Goal: Task Accomplishment & Management: Use online tool/utility

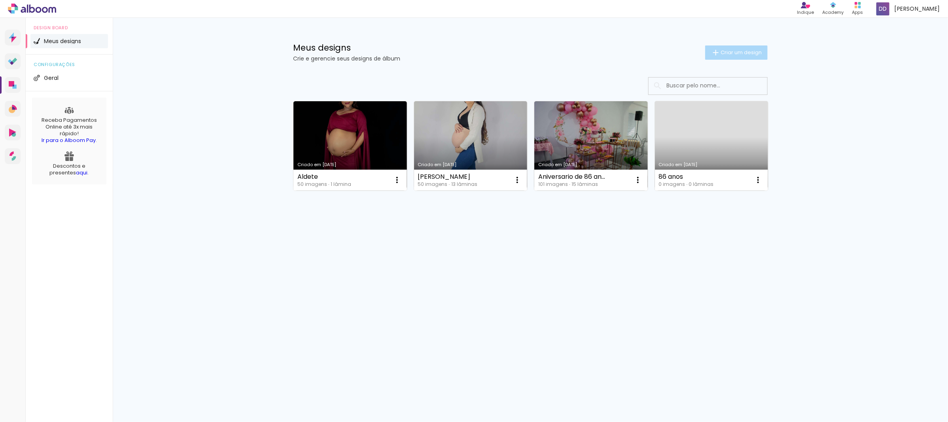
click at [723, 55] on span "Criar um design" at bounding box center [741, 52] width 41 height 5
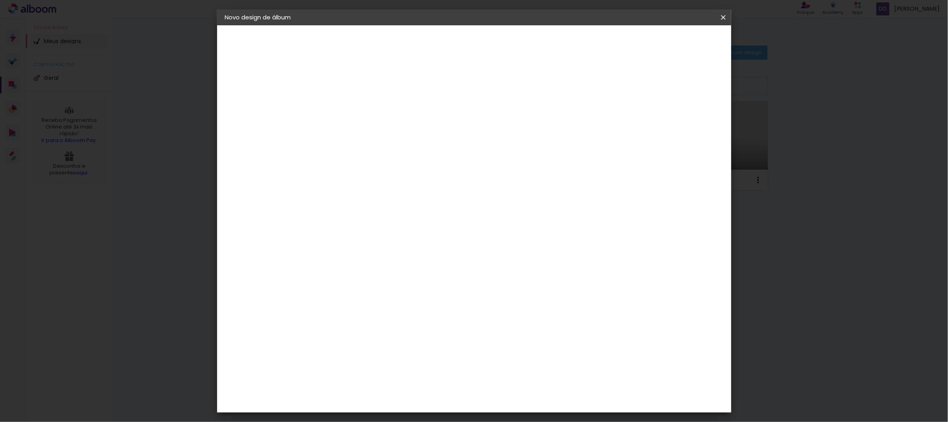
click at [355, 107] on input at bounding box center [355, 106] width 0 height 12
type input "ALBUM - Grazi"
type paper-input "ALBUM - Grazi"
click at [436, 36] on paper-button "Avançar" at bounding box center [416, 41] width 39 height 13
click at [502, 122] on paper-item "Tamanho Livre" at bounding box center [465, 120] width 76 height 17
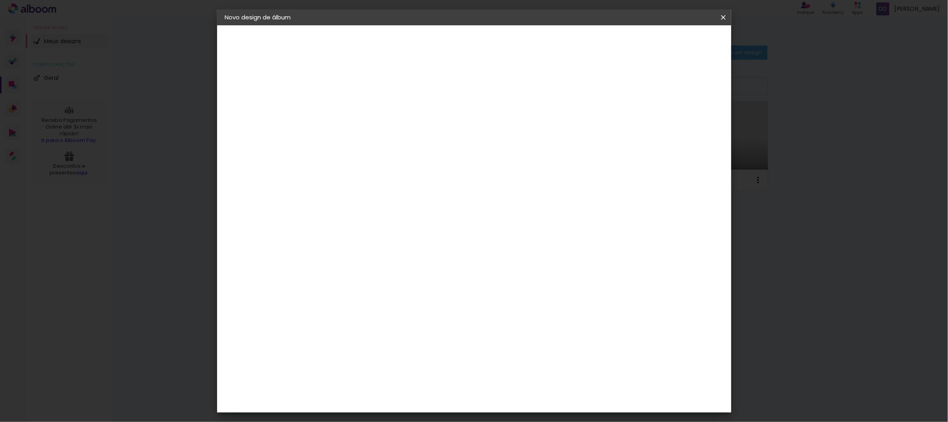
click at [502, 46] on paper-button "Avançar" at bounding box center [483, 41] width 39 height 13
click at [330, 222] on input "30" at bounding box center [329, 224] width 21 height 12
type input "20"
type paper-input "20"
click at [519, 280] on input "60" at bounding box center [517, 278] width 21 height 12
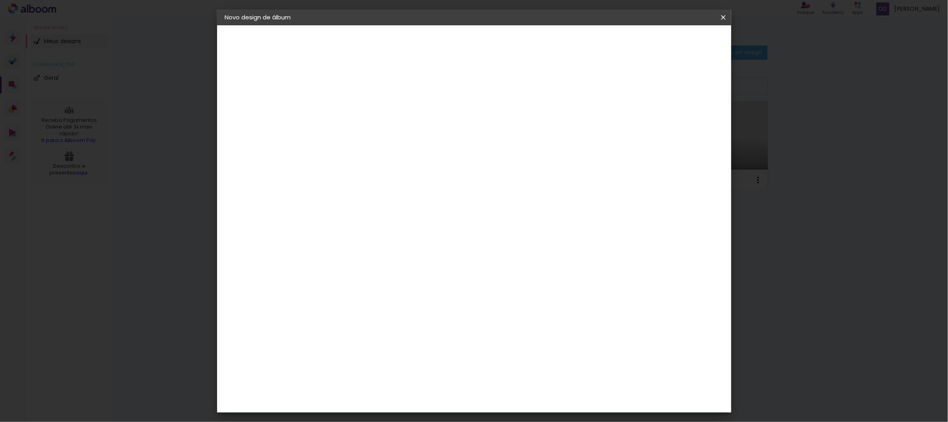
type input "30"
type paper-input "30"
click at [688, 50] on header "Tamanho livre Defina a largura, altura e sangria das lâminas. Voltar Iniciar de…" at bounding box center [506, 45] width 372 height 41
click at [688, 49] on header "Tamanho livre Defina a largura, altura e sangria das lâminas. Voltar Iniciar de…" at bounding box center [506, 45] width 372 height 41
click at [681, 46] on paper-button "Iniciar design" at bounding box center [655, 41] width 52 height 13
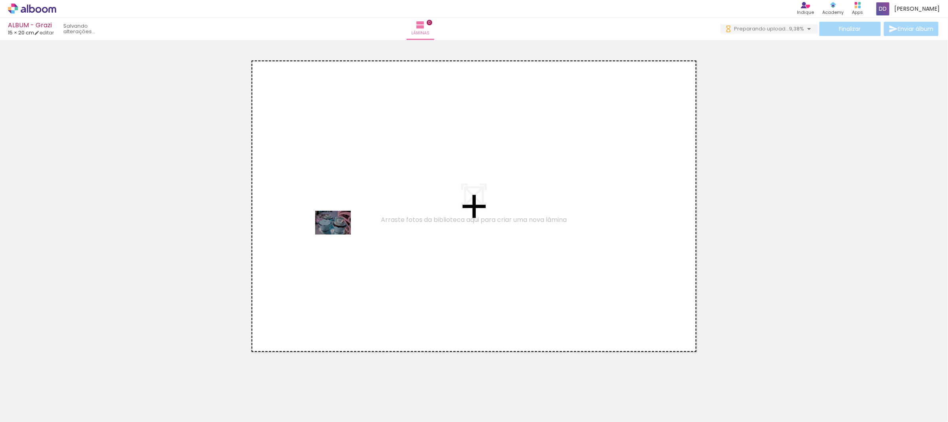
drag, startPoint x: 80, startPoint y: 400, endPoint x: 339, endPoint y: 235, distance: 307.5
click at [339, 235] on quentale-workspace at bounding box center [474, 211] width 948 height 422
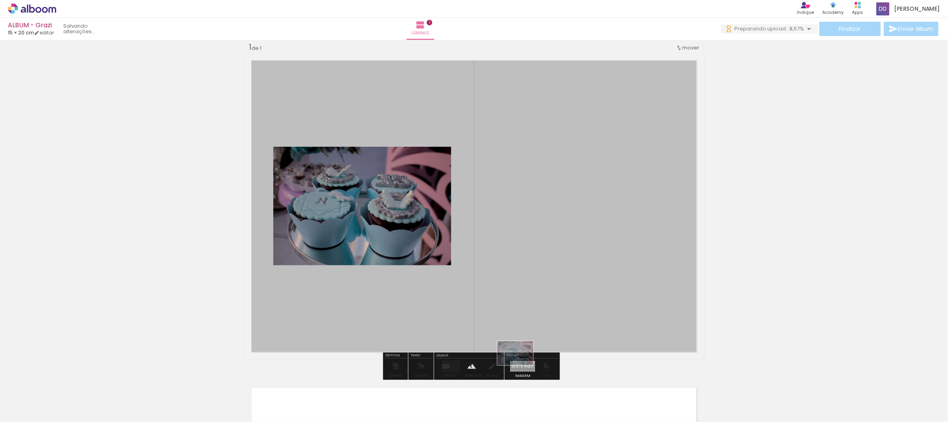
drag, startPoint x: 98, startPoint y: 398, endPoint x: 521, endPoint y: 365, distance: 425.0
click at [521, 365] on quentale-workspace at bounding box center [474, 211] width 948 height 422
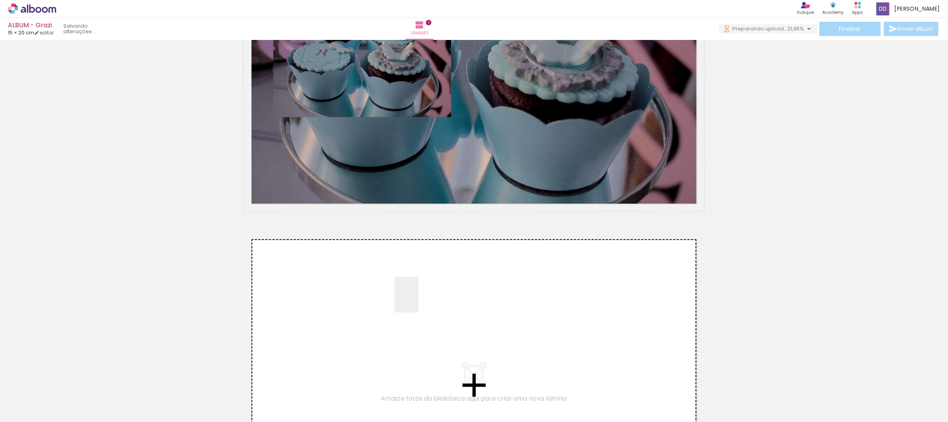
drag, startPoint x: 183, startPoint y: 404, endPoint x: 419, endPoint y: 301, distance: 257.2
click at [419, 301] on quentale-workspace at bounding box center [474, 211] width 948 height 422
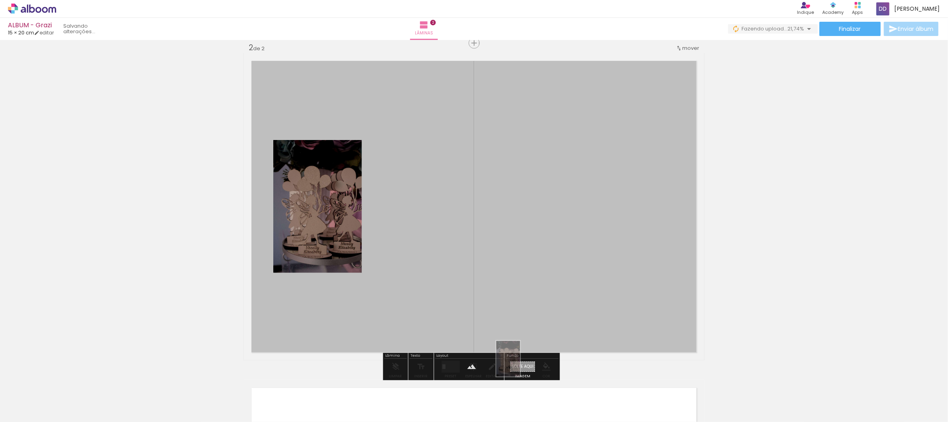
drag, startPoint x: 122, startPoint y: 399, endPoint x: 519, endPoint y: 365, distance: 398.7
click at [519, 365] on quentale-workspace at bounding box center [474, 211] width 948 height 422
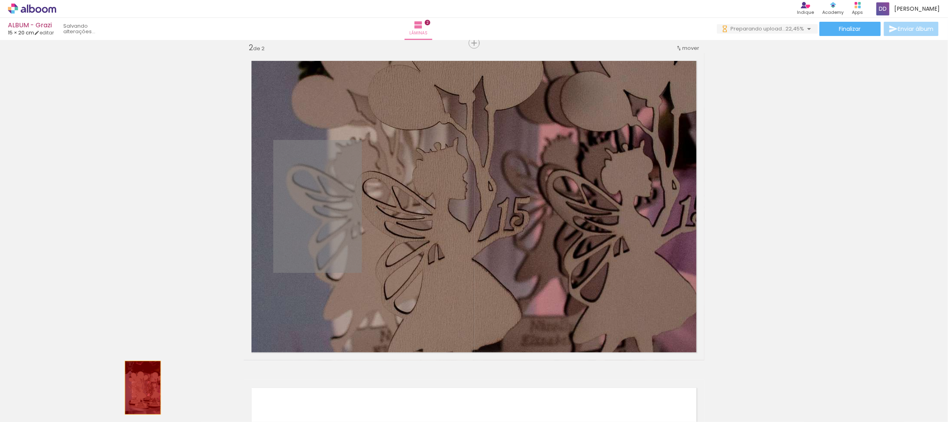
drag, startPoint x: 330, startPoint y: 189, endPoint x: 139, endPoint y: 388, distance: 275.1
click at [137, 388] on quentale-workspace at bounding box center [474, 211] width 948 height 422
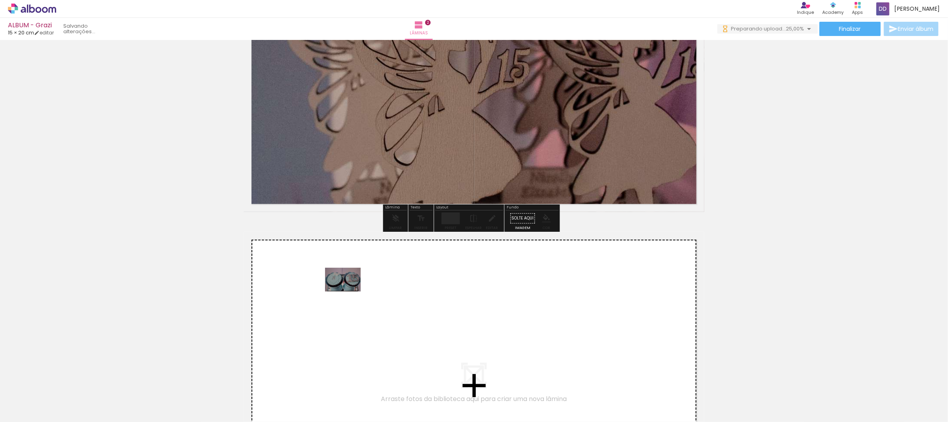
drag, startPoint x: 181, startPoint y: 394, endPoint x: 349, endPoint y: 292, distance: 196.6
click at [349, 292] on quentale-workspace at bounding box center [474, 211] width 948 height 422
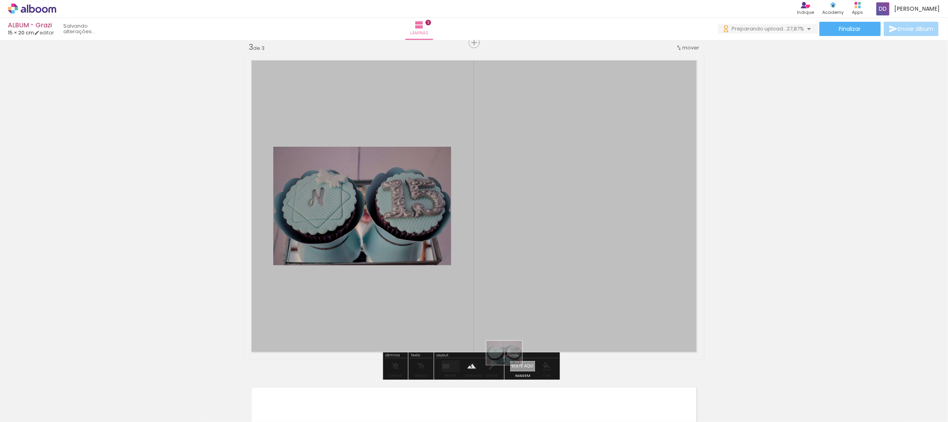
drag, startPoint x: 172, startPoint y: 400, endPoint x: 510, endPoint y: 365, distance: 340.2
click at [510, 365] on quentale-workspace at bounding box center [474, 211] width 948 height 422
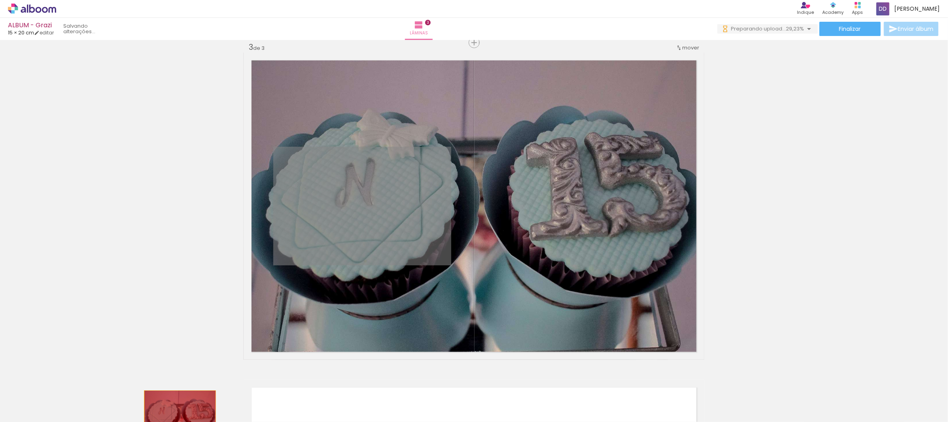
drag, startPoint x: 417, startPoint y: 201, endPoint x: 176, endPoint y: 415, distance: 322.3
click at [176, 415] on quentale-workspace at bounding box center [474, 211] width 948 height 422
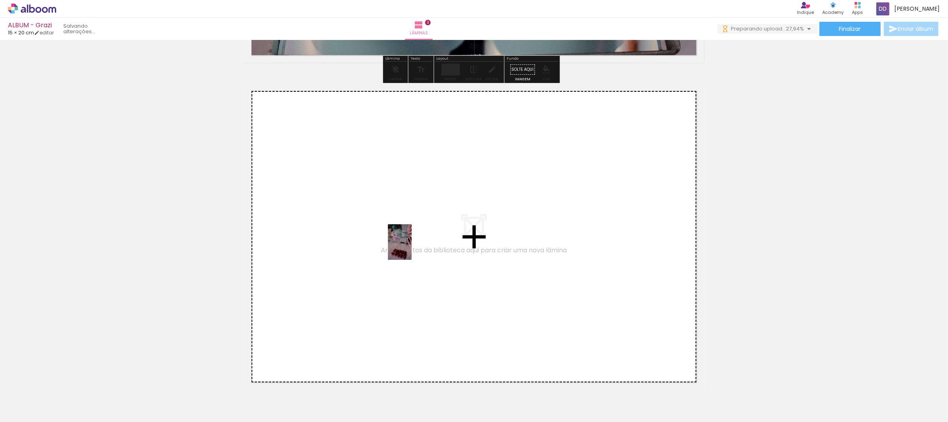
drag, startPoint x: 227, startPoint y: 401, endPoint x: 412, endPoint y: 248, distance: 240.0
click at [412, 248] on quentale-workspace at bounding box center [474, 211] width 948 height 422
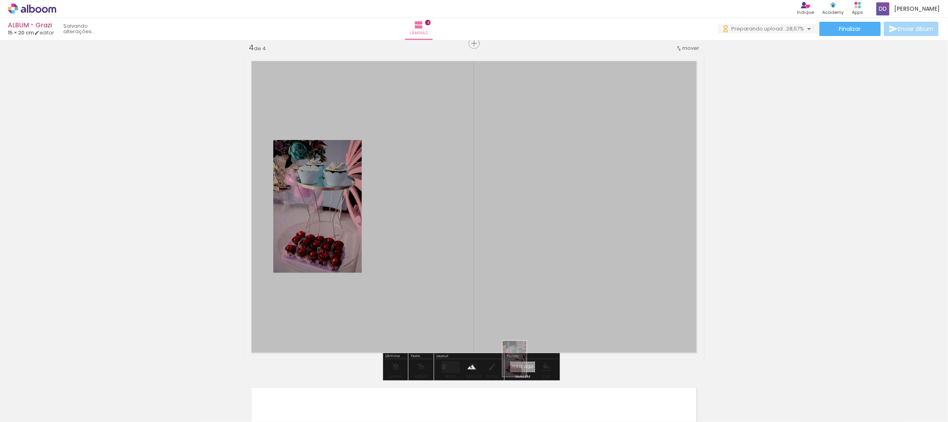
drag, startPoint x: 222, startPoint y: 405, endPoint x: 527, endPoint y: 365, distance: 307.7
click at [527, 365] on quentale-workspace at bounding box center [474, 211] width 948 height 422
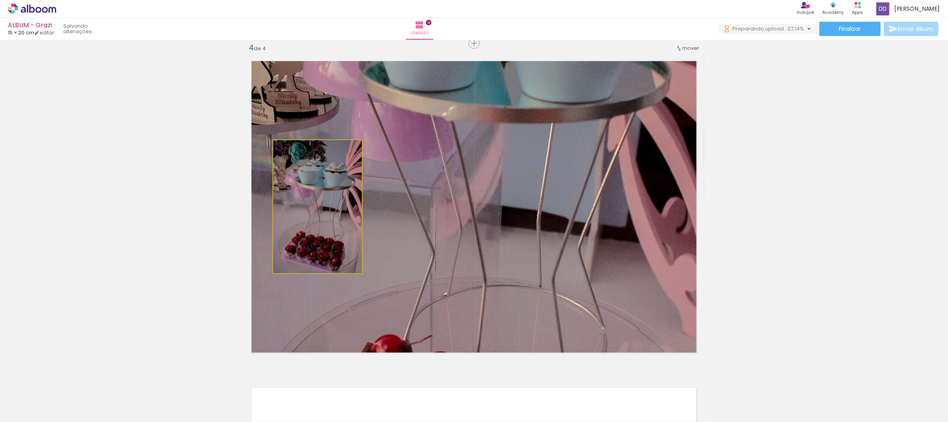
drag, startPoint x: 320, startPoint y: 203, endPoint x: 220, endPoint y: 400, distance: 220.8
click at [220, 400] on quentale-workspace at bounding box center [474, 211] width 948 height 422
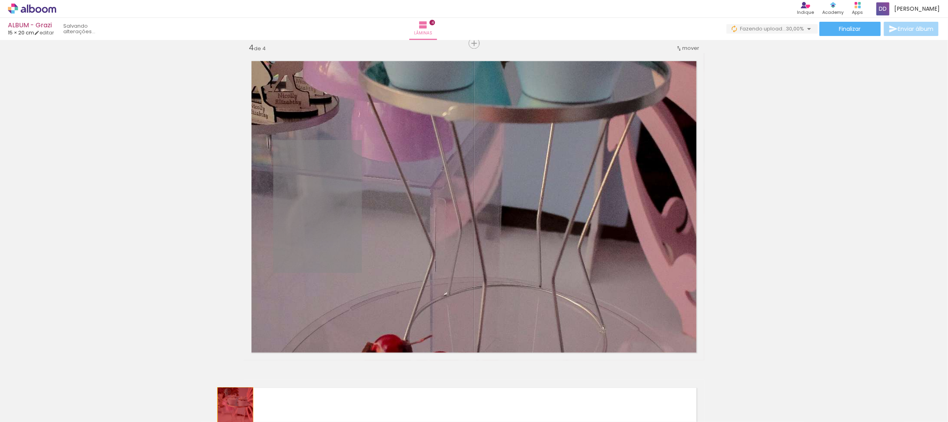
drag, startPoint x: 307, startPoint y: 211, endPoint x: 232, endPoint y: 414, distance: 216.4
click at [232, 414] on quentale-workspace at bounding box center [474, 211] width 948 height 422
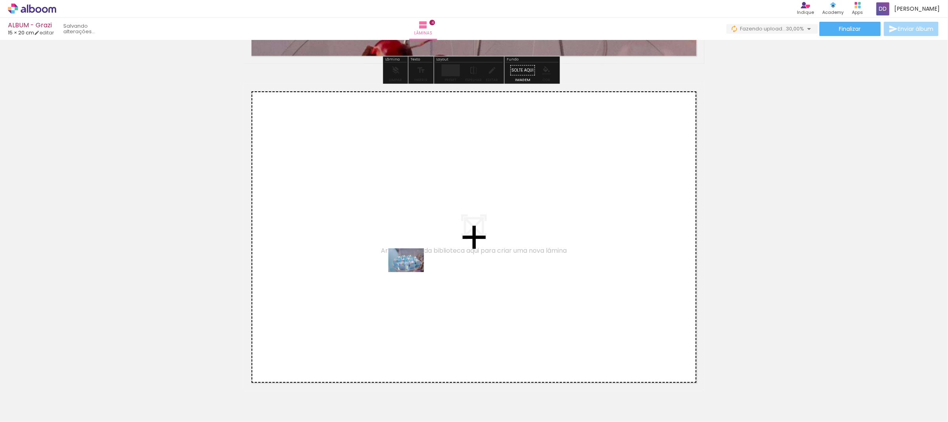
drag, startPoint x: 256, startPoint y: 398, endPoint x: 412, endPoint y: 272, distance: 200.3
click at [412, 272] on quentale-workspace at bounding box center [474, 211] width 948 height 422
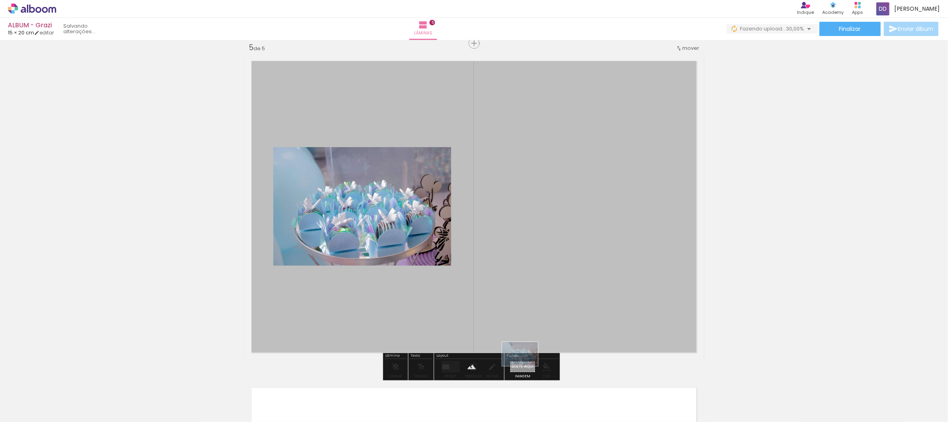
drag, startPoint x: 256, startPoint y: 404, endPoint x: 525, endPoint y: 366, distance: 271.8
click at [525, 366] on quentale-workspace at bounding box center [474, 211] width 948 height 422
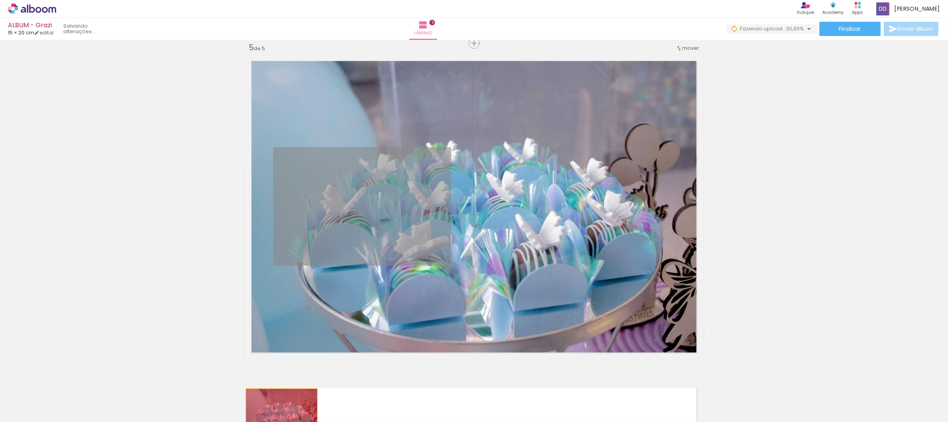
drag, startPoint x: 386, startPoint y: 207, endPoint x: 278, endPoint y: 412, distance: 231.8
click at [278, 412] on quentale-workspace at bounding box center [474, 211] width 948 height 422
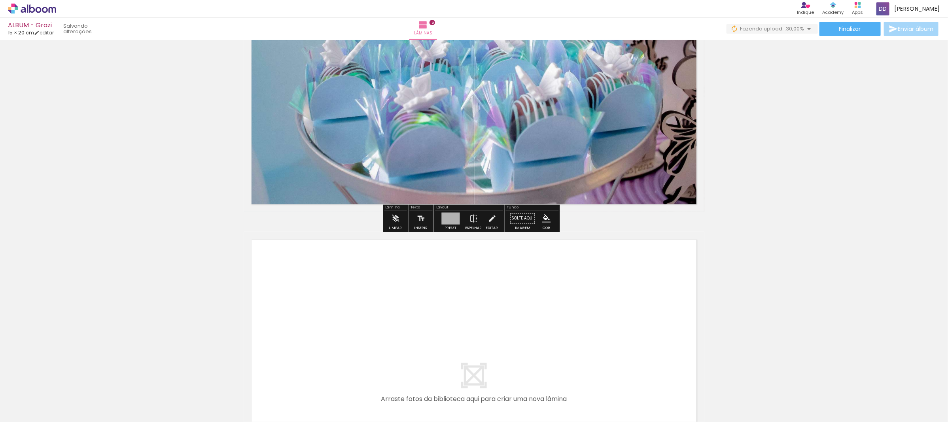
scroll to position [1615, 0]
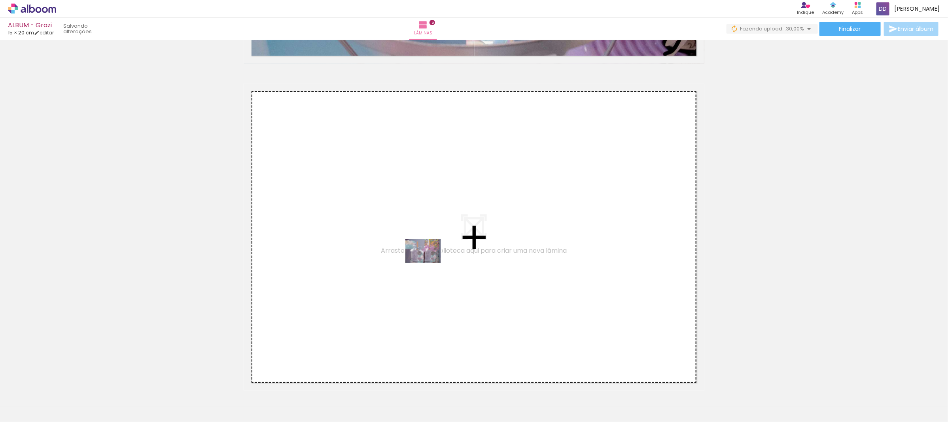
drag, startPoint x: 301, startPoint y: 407, endPoint x: 429, endPoint y: 263, distance: 192.2
click at [429, 263] on quentale-workspace at bounding box center [474, 211] width 948 height 422
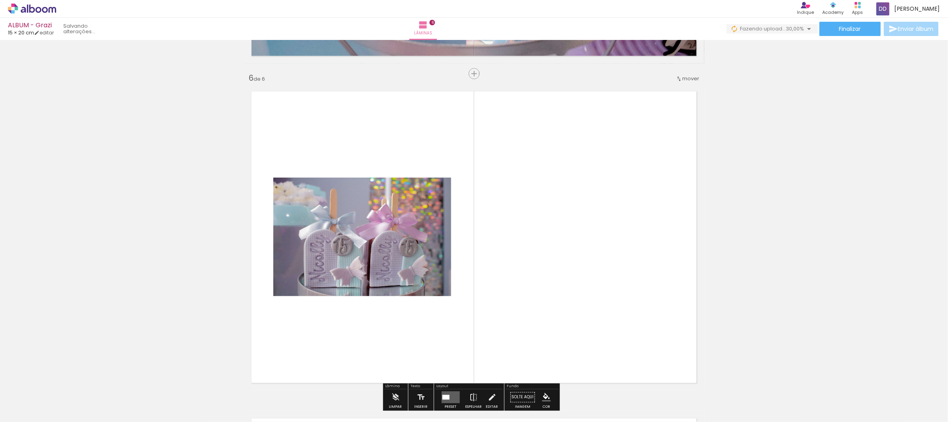
scroll to position [1646, 0]
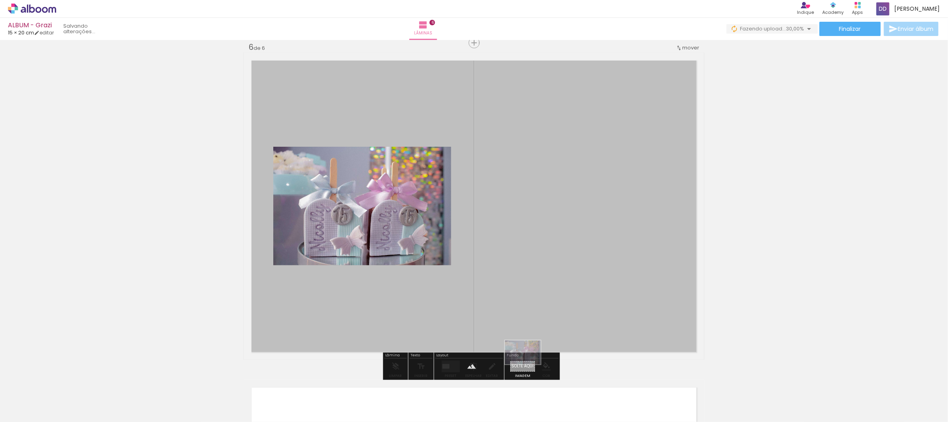
drag, startPoint x: 305, startPoint y: 405, endPoint x: 529, endPoint y: 364, distance: 227.9
click at [529, 364] on quentale-workspace at bounding box center [474, 211] width 948 height 422
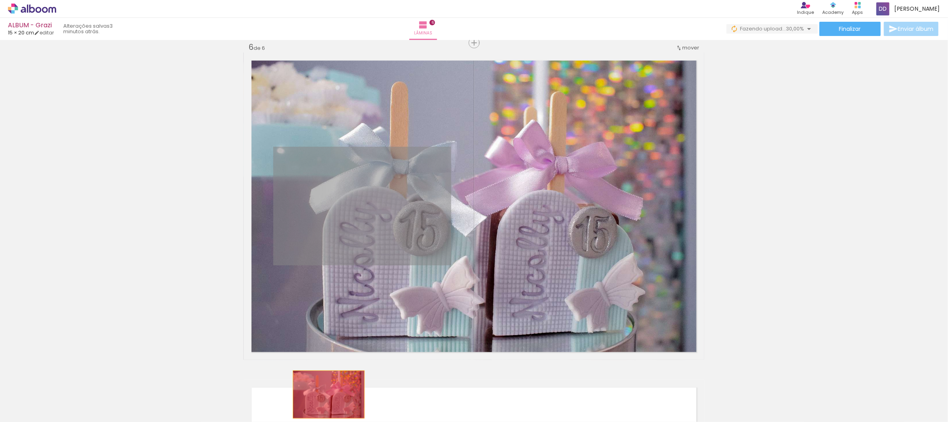
drag, startPoint x: 512, startPoint y: 305, endPoint x: 325, endPoint y: 396, distance: 207.9
click at [325, 396] on quentale-workspace at bounding box center [474, 211] width 948 height 422
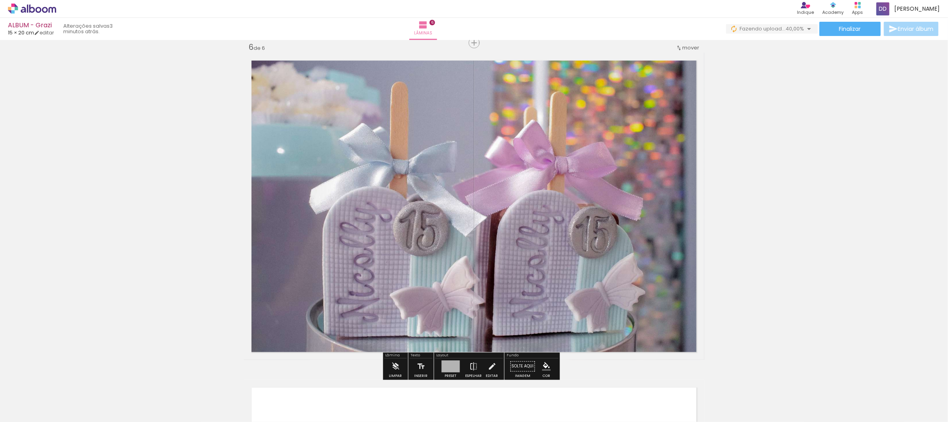
scroll to position [1795, 0]
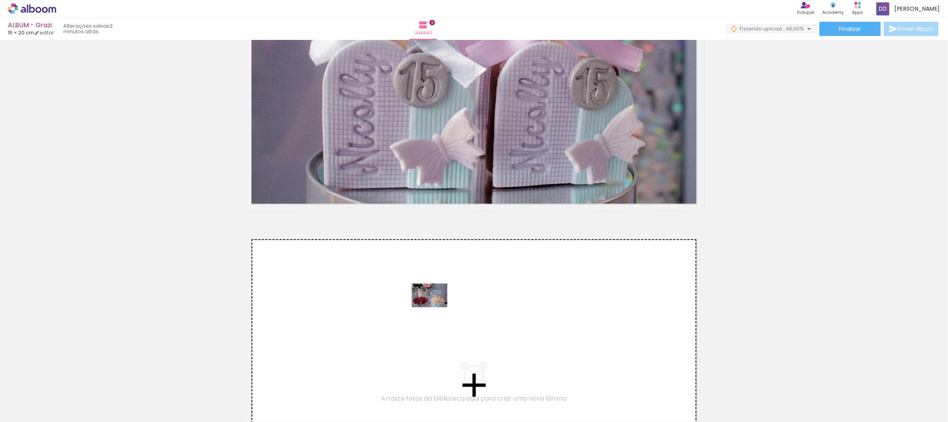
drag, startPoint x: 354, startPoint y: 402, endPoint x: 436, endPoint y: 307, distance: 125.1
click at [436, 307] on quentale-workspace at bounding box center [474, 211] width 948 height 422
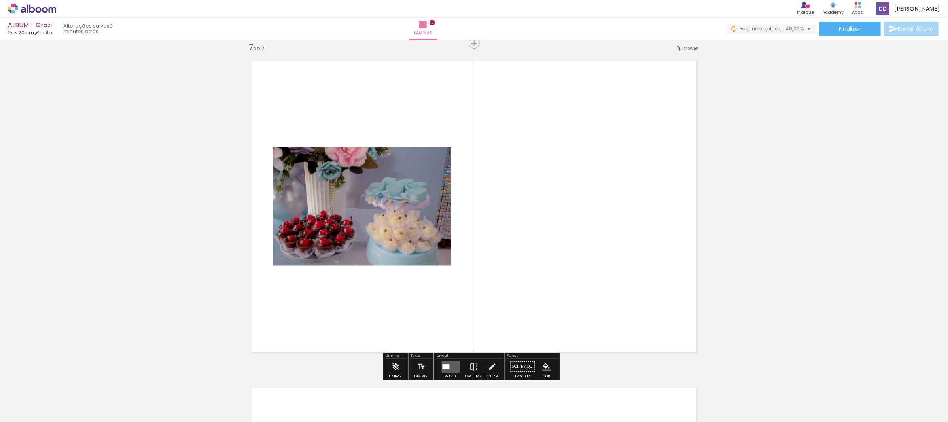
scroll to position [2121, 0]
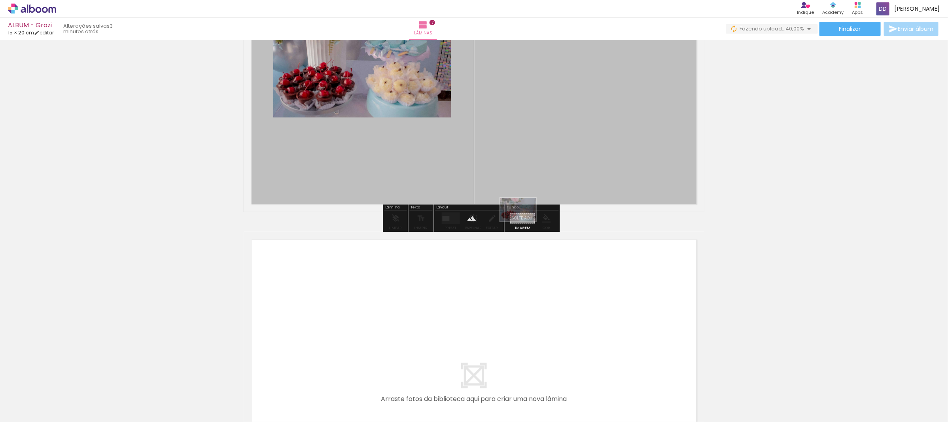
drag, startPoint x: 459, startPoint y: 331, endPoint x: 524, endPoint y: 222, distance: 127.4
click at [524, 222] on quentale-workspace at bounding box center [474, 211] width 948 height 422
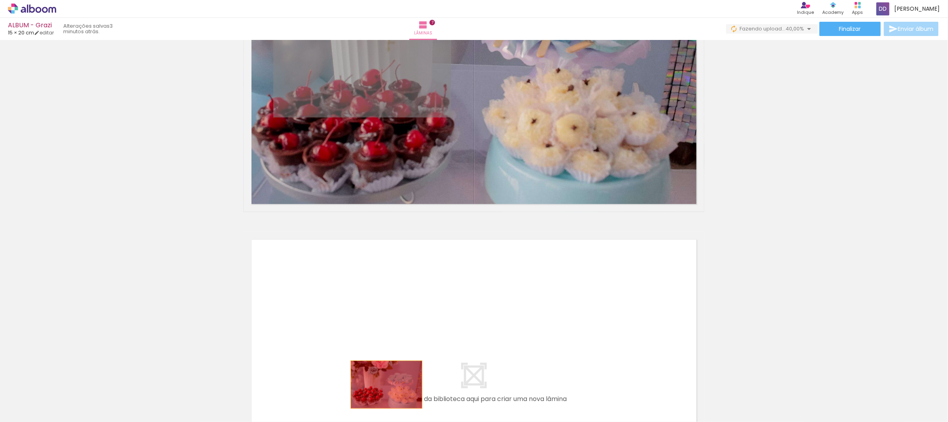
drag, startPoint x: 366, startPoint y: 78, endPoint x: 383, endPoint y: 385, distance: 306.7
click at [383, 385] on quentale-workspace at bounding box center [474, 211] width 948 height 422
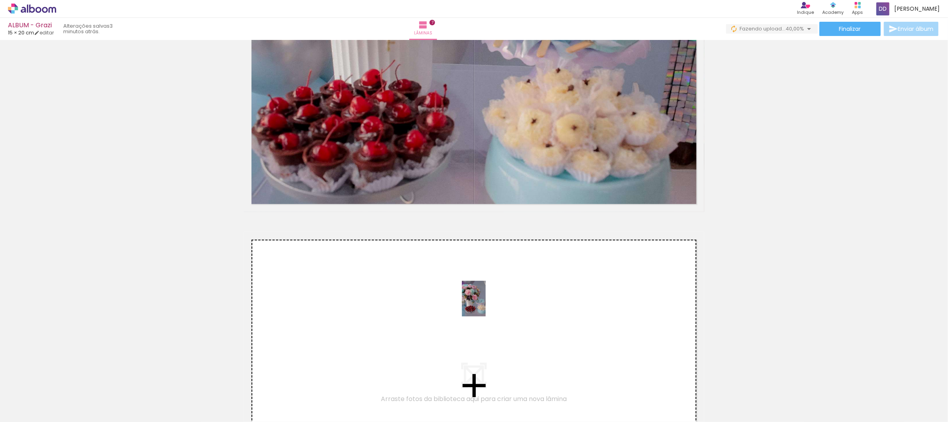
drag, startPoint x: 398, startPoint y: 396, endPoint x: 486, endPoint y: 305, distance: 127.3
click at [486, 305] on quentale-workspace at bounding box center [474, 211] width 948 height 422
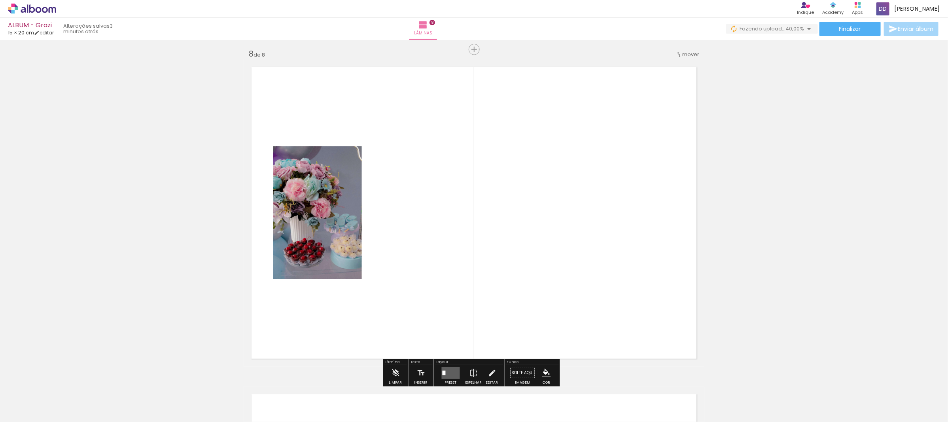
scroll to position [2301, 0]
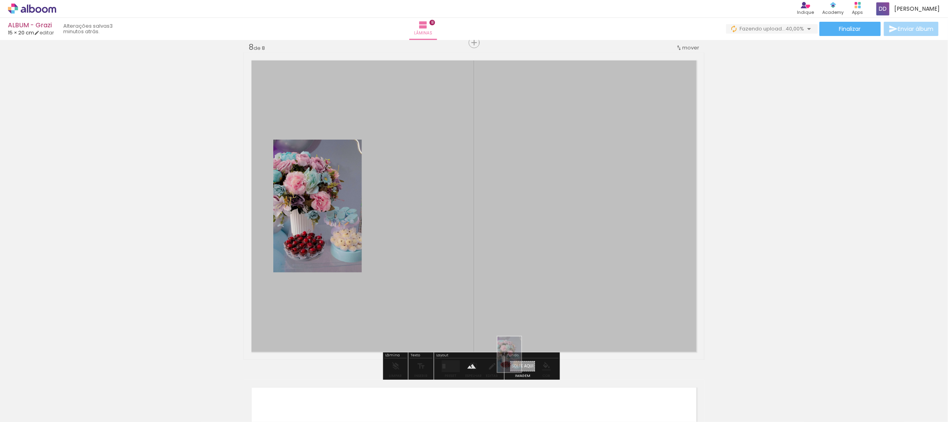
drag, startPoint x: 396, startPoint y: 404, endPoint x: 521, endPoint y: 360, distance: 132.3
click at [521, 360] on quentale-workspace at bounding box center [474, 211] width 948 height 422
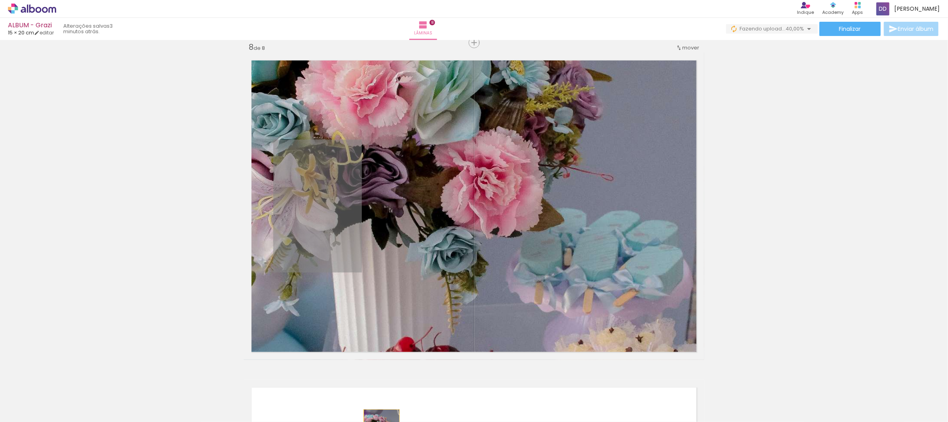
drag, startPoint x: 326, startPoint y: 195, endPoint x: 378, endPoint y: 436, distance: 247.4
click at [378, 422] on html "link( href="../../bower_components/polymer/polymer.html" rel="import" ) picture…" at bounding box center [474, 211] width 948 height 422
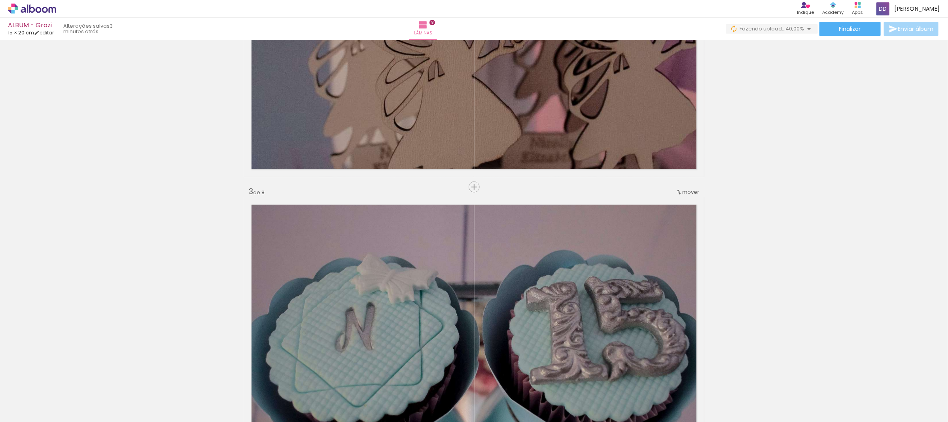
scroll to position [0, 0]
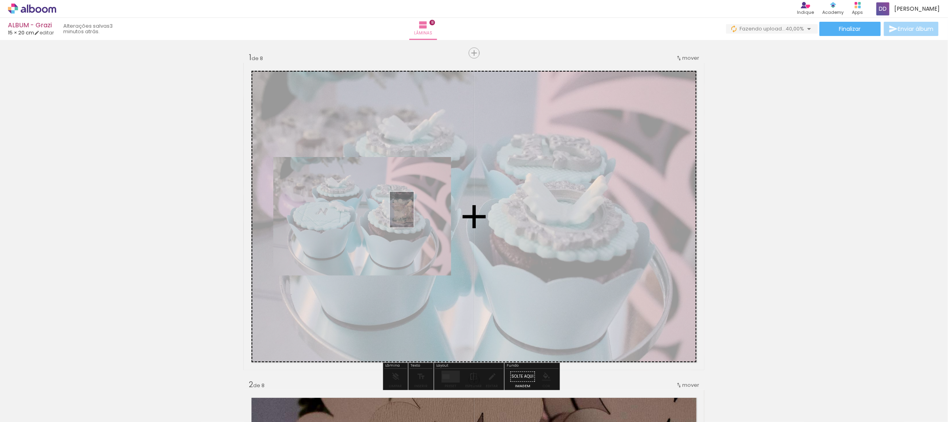
drag, startPoint x: 160, startPoint y: 374, endPoint x: 414, endPoint y: 216, distance: 298.9
click at [414, 216] on quentale-workspace at bounding box center [474, 211] width 948 height 422
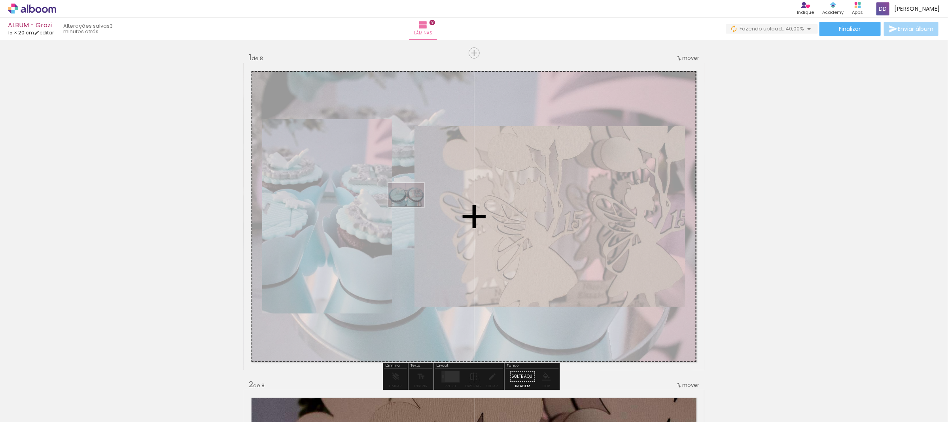
drag, startPoint x: 179, startPoint y: 400, endPoint x: 412, endPoint y: 207, distance: 302.7
click at [412, 207] on quentale-workspace at bounding box center [474, 211] width 948 height 422
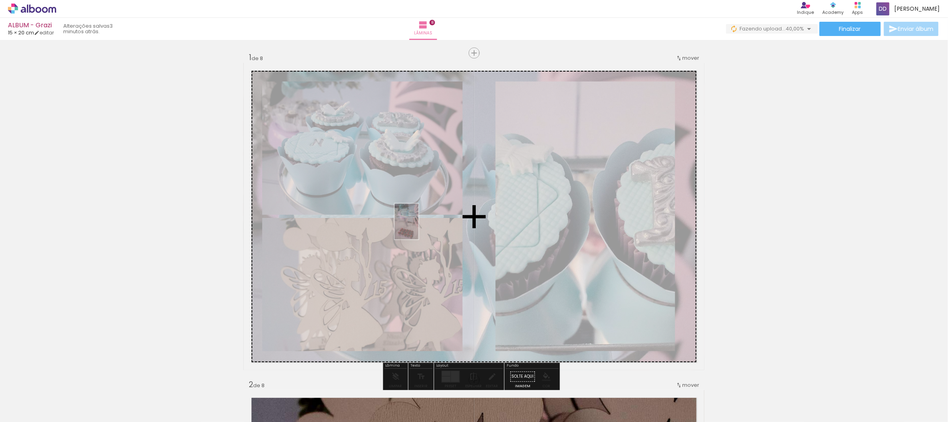
drag, startPoint x: 216, startPoint y: 406, endPoint x: 419, endPoint y: 228, distance: 269.7
click at [419, 228] on quentale-workspace at bounding box center [474, 211] width 948 height 422
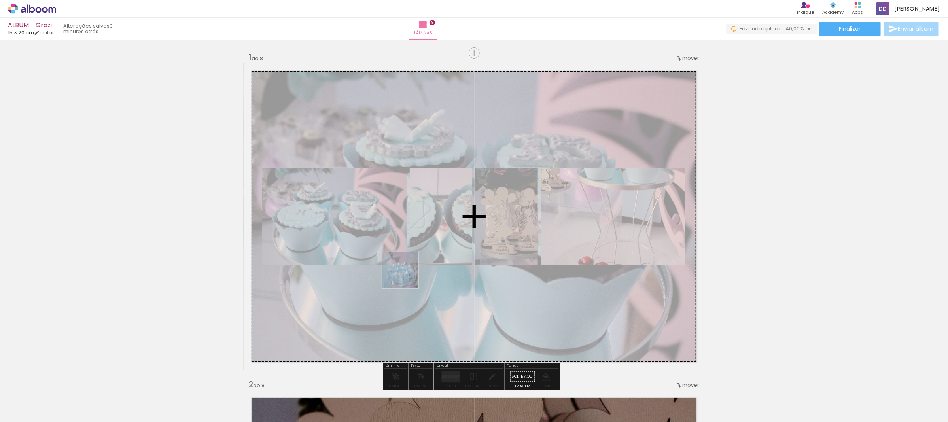
drag, startPoint x: 263, startPoint y: 408, endPoint x: 414, endPoint y: 270, distance: 203.9
click at [414, 270] on quentale-workspace at bounding box center [474, 211] width 948 height 422
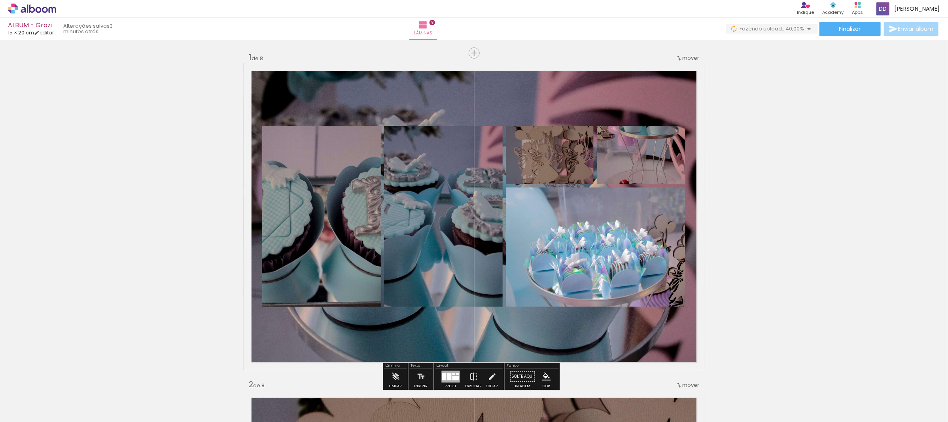
drag, startPoint x: 297, startPoint y: 419, endPoint x: 470, endPoint y: 243, distance: 247.0
click at [470, 243] on quentale-workspace at bounding box center [474, 211] width 948 height 422
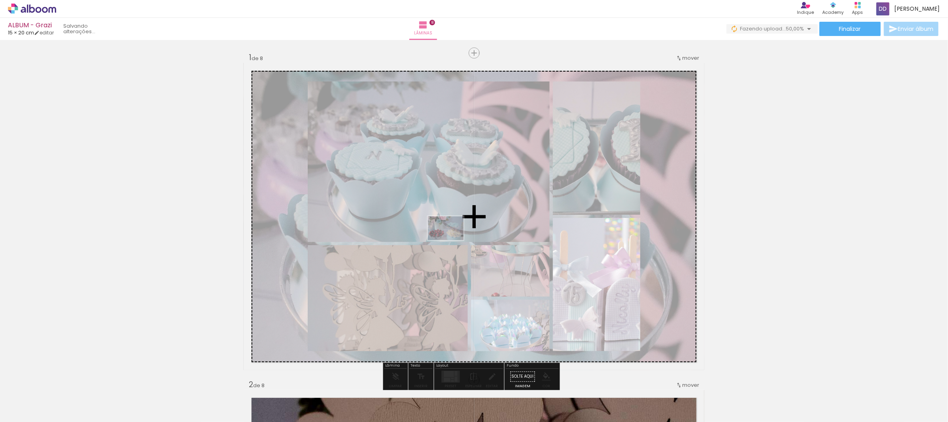
drag, startPoint x: 351, startPoint y: 405, endPoint x: 452, endPoint y: 240, distance: 192.8
click at [464, 228] on quentale-workspace at bounding box center [474, 211] width 948 height 422
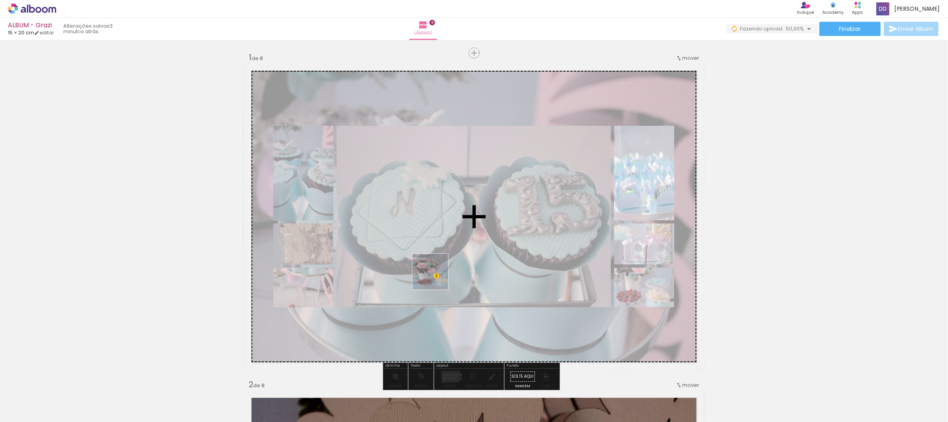
drag, startPoint x: 391, startPoint y: 400, endPoint x: 438, endPoint y: 275, distance: 133.4
click at [438, 275] on quentale-workspace at bounding box center [474, 211] width 948 height 422
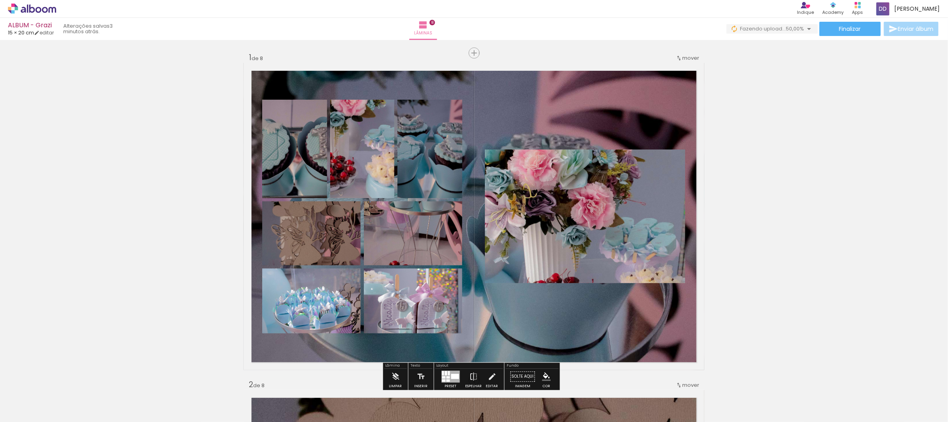
scroll to position [148, 0]
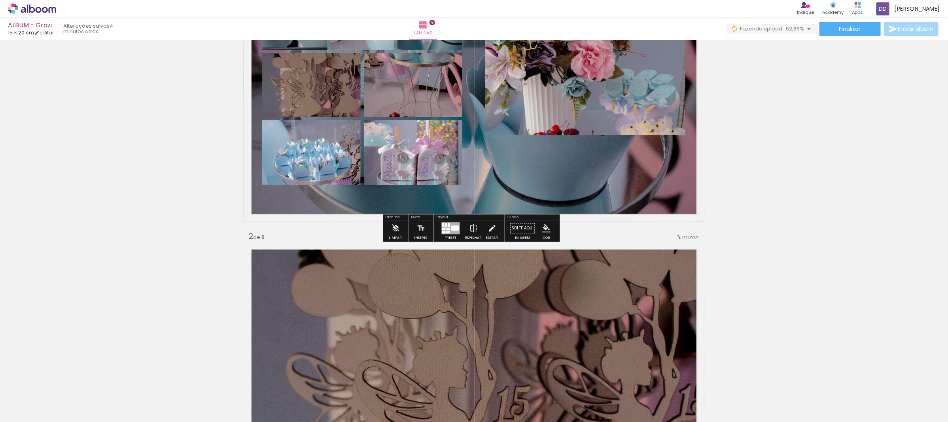
click at [456, 218] on div "Layout" at bounding box center [470, 218] width 68 height 5
click at [455, 228] on div at bounding box center [455, 228] width 8 height 5
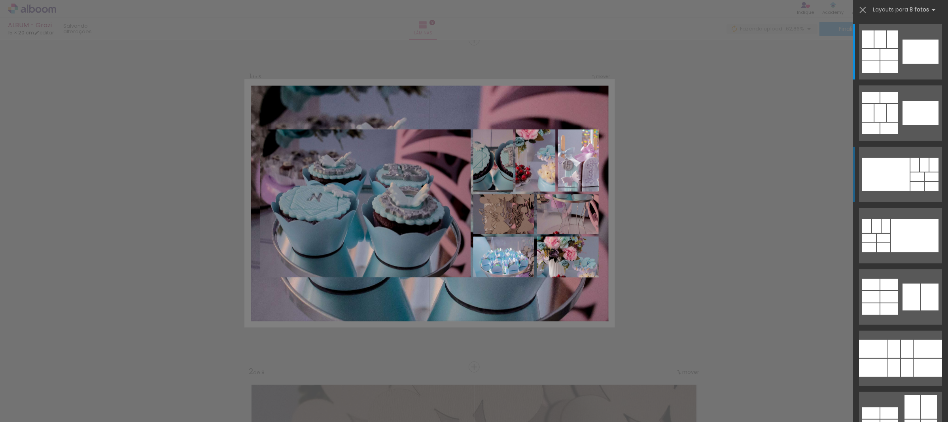
scroll to position [10, 0]
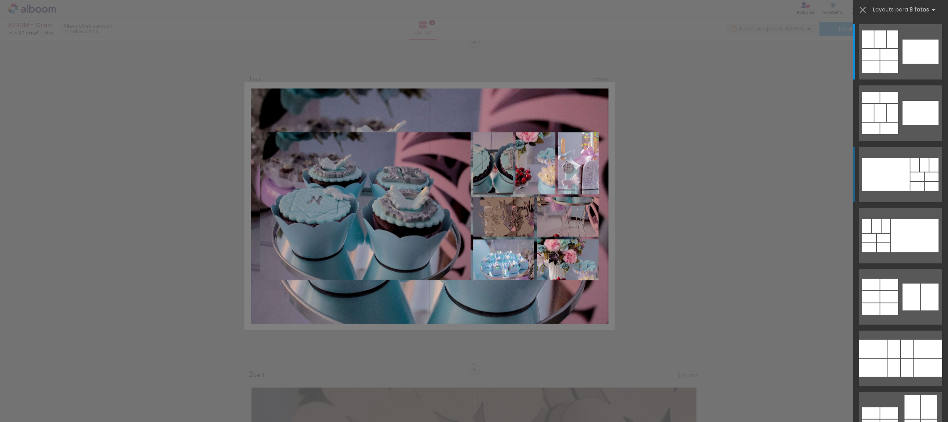
click at [915, 167] on div at bounding box center [915, 165] width 9 height 14
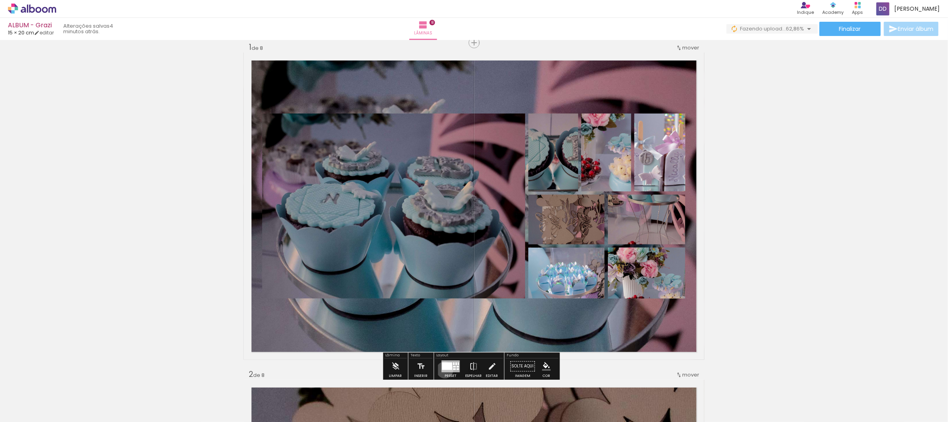
click at [443, 370] on div at bounding box center [447, 366] width 10 height 8
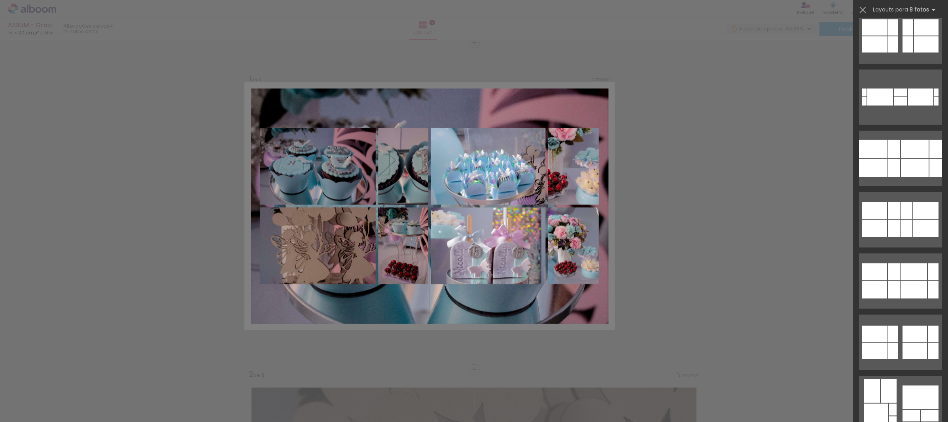
scroll to position [1013, 0]
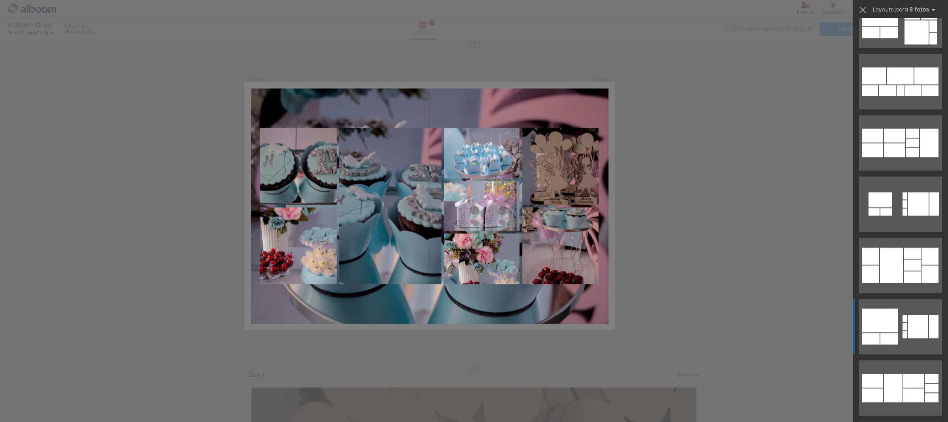
click at [904, 268] on div at bounding box center [912, 265] width 17 height 11
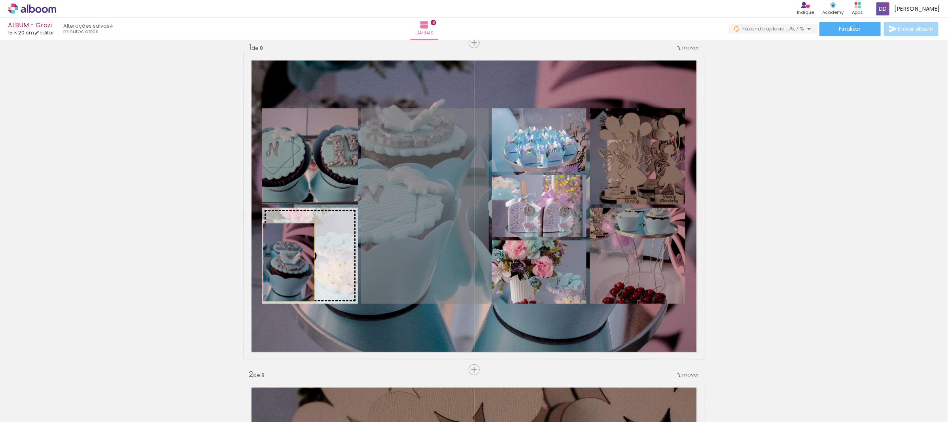
drag, startPoint x: 410, startPoint y: 245, endPoint x: 282, endPoint y: 262, distance: 129.4
click at [0, 0] on slot at bounding box center [0, 0] width 0 height 0
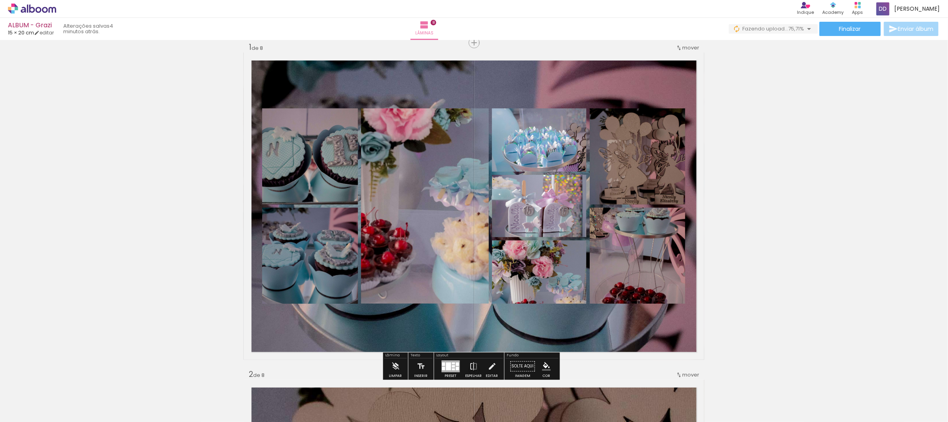
click at [452, 370] on div at bounding box center [453, 369] width 3 height 2
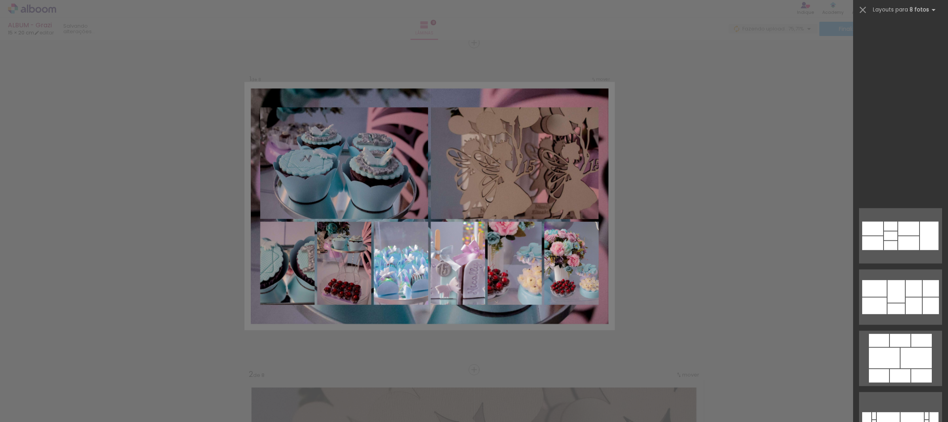
scroll to position [1672, 0]
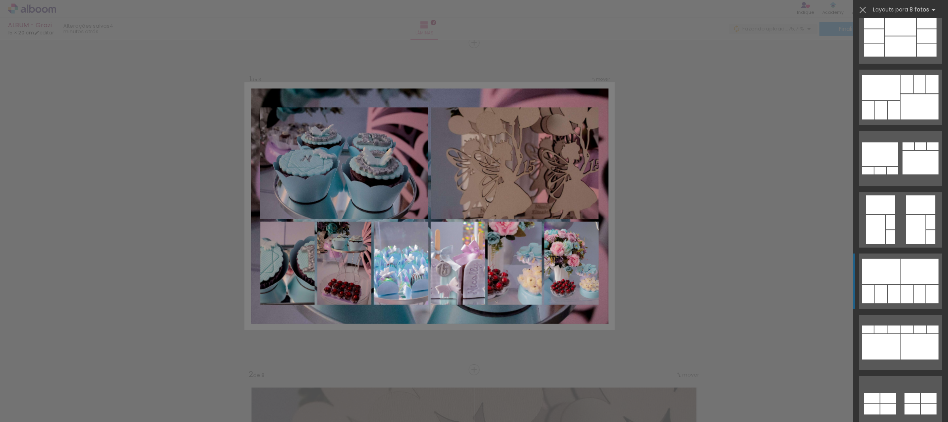
click at [886, 282] on div at bounding box center [882, 271] width 38 height 25
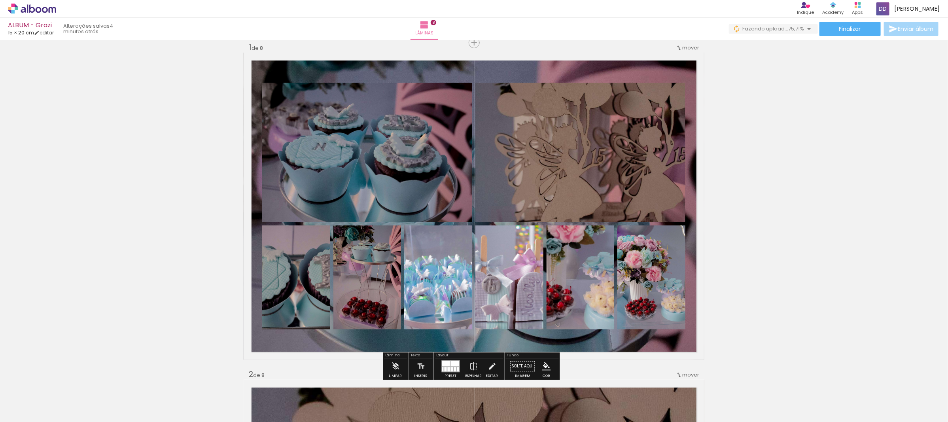
click at [445, 365] on div at bounding box center [446, 364] width 8 height 6
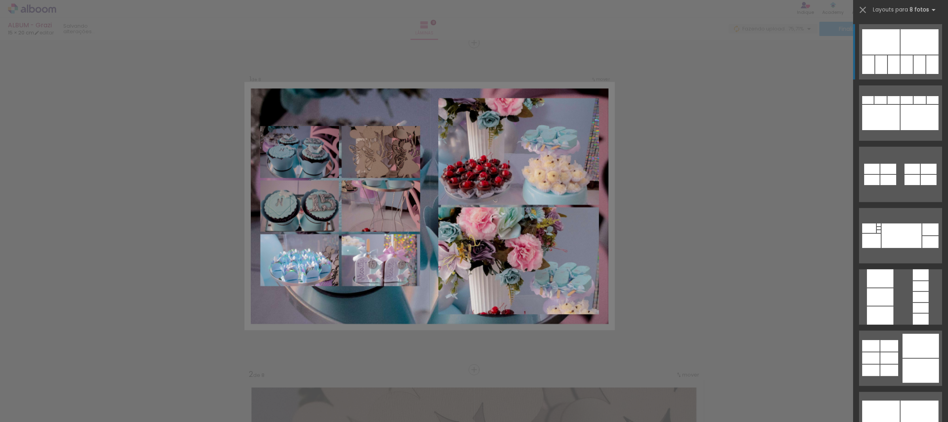
scroll to position [2198, 0]
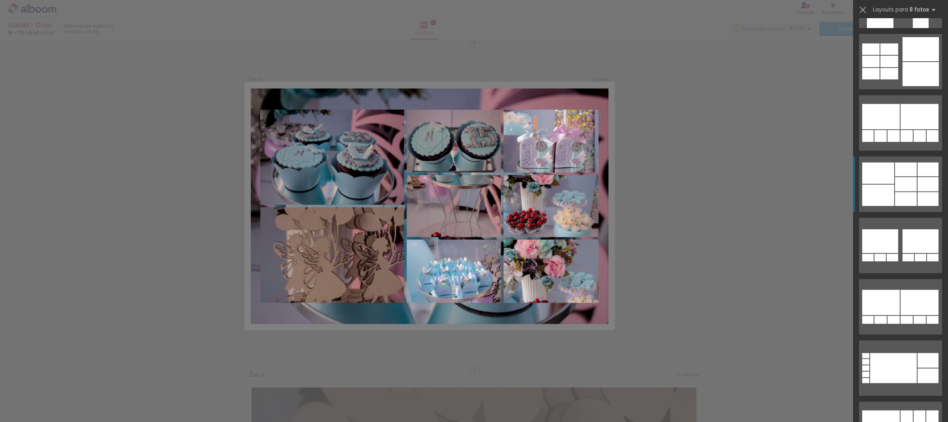
click at [889, 189] on div at bounding box center [879, 195] width 32 height 21
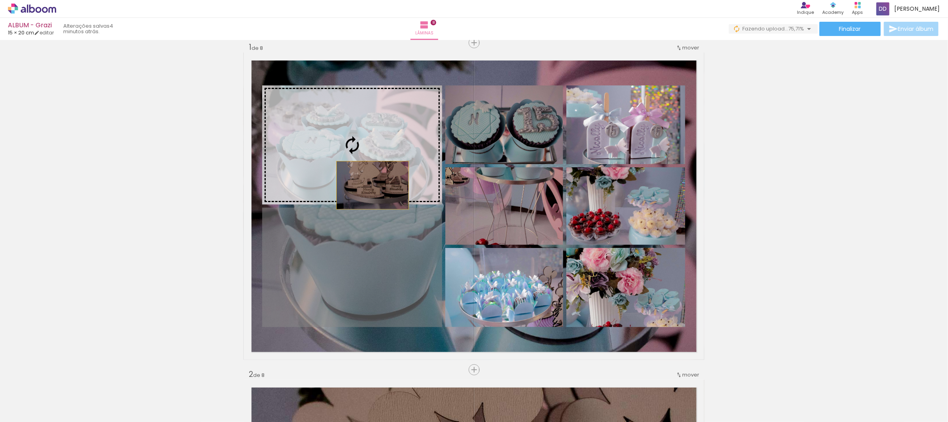
drag, startPoint x: 333, startPoint y: 288, endPoint x: 369, endPoint y: 174, distance: 118.9
click at [0, 0] on slot at bounding box center [0, 0] width 0 height 0
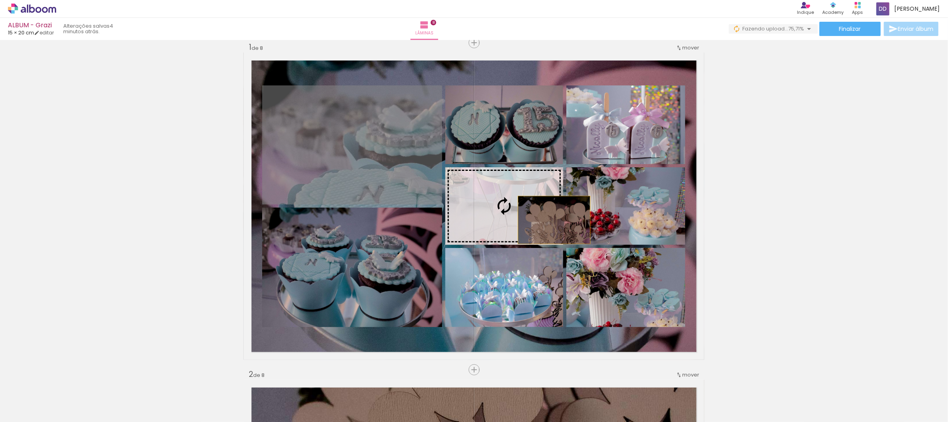
drag, startPoint x: 373, startPoint y: 141, endPoint x: 547, endPoint y: 220, distance: 190.9
click at [0, 0] on slot at bounding box center [0, 0] width 0 height 0
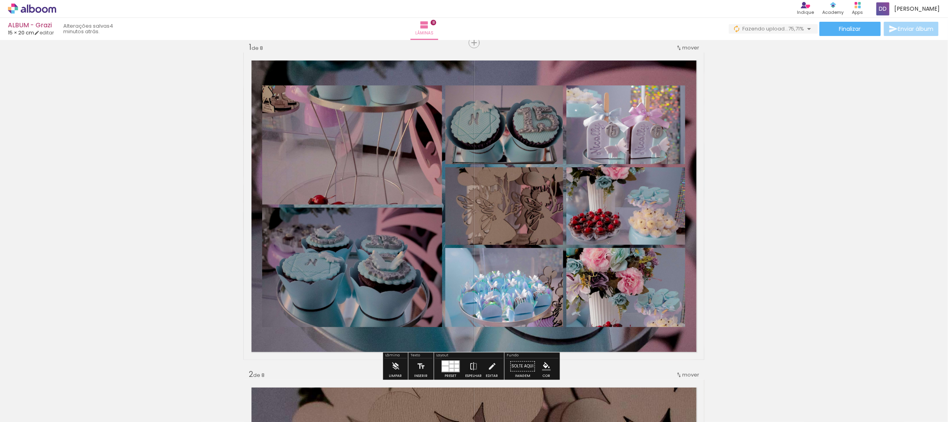
click at [443, 364] on div at bounding box center [445, 363] width 7 height 5
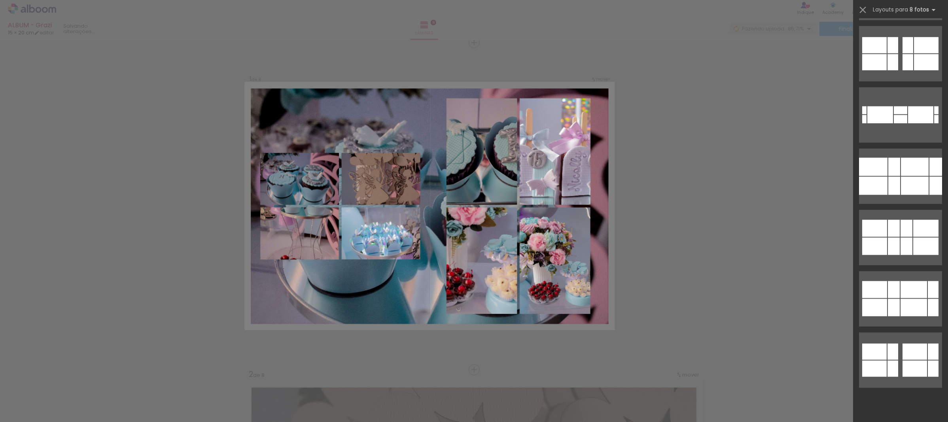
scroll to position [0, 0]
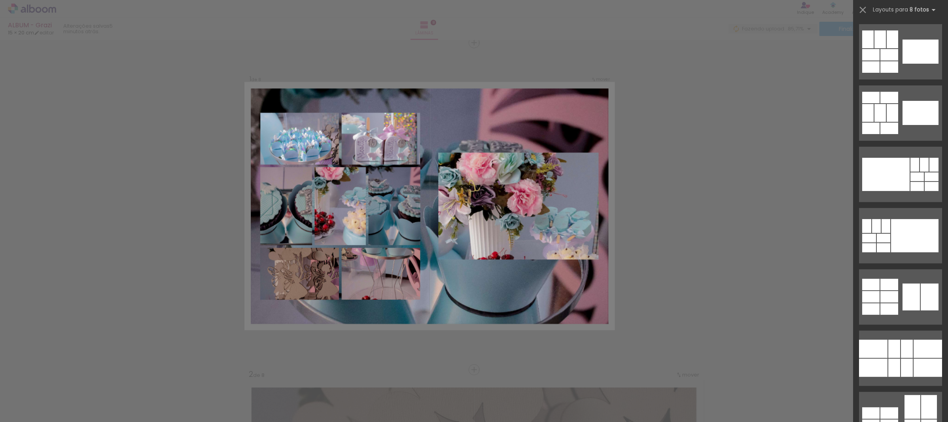
click at [879, 111] on div at bounding box center [880, 113] width 11 height 18
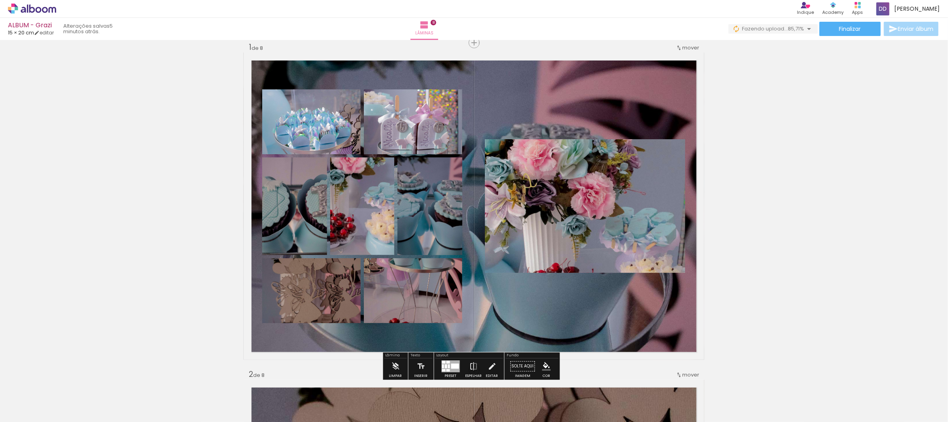
click at [450, 369] on div at bounding box center [451, 366] width 18 height 12
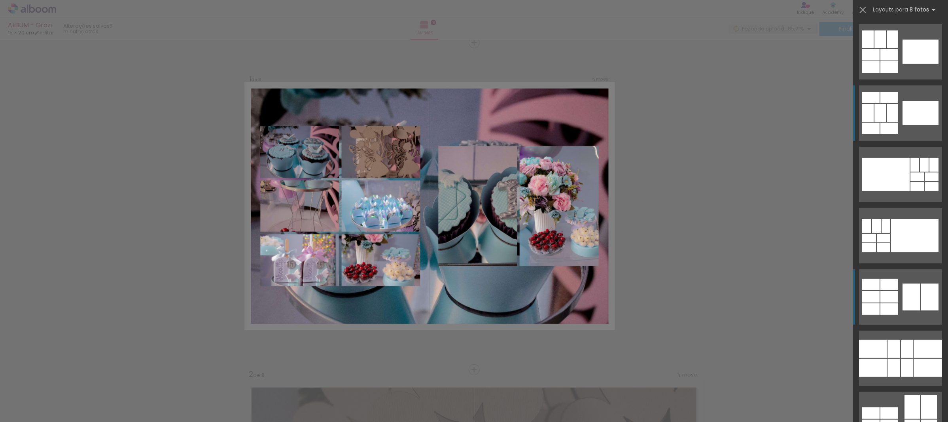
click at [886, 302] on div at bounding box center [890, 296] width 18 height 11
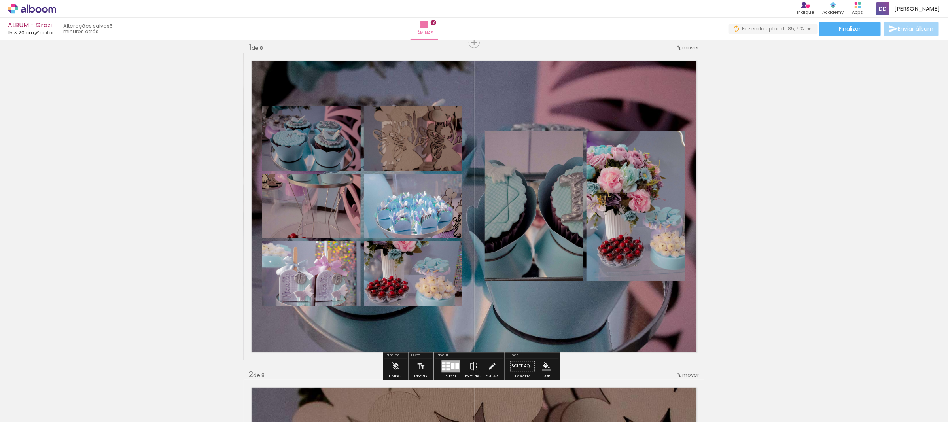
click at [558, 220] on quentale-photo at bounding box center [534, 206] width 99 height 150
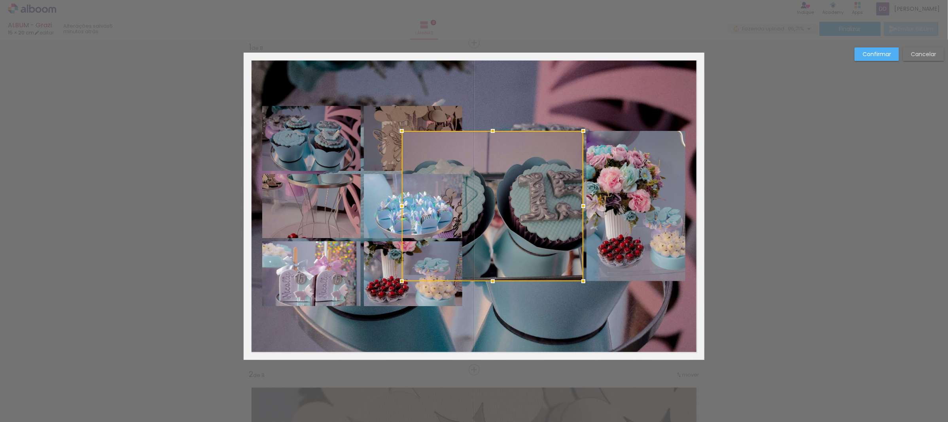
drag, startPoint x: 481, startPoint y: 209, endPoint x: 398, endPoint y: 208, distance: 83.1
click at [398, 208] on div at bounding box center [402, 206] width 16 height 16
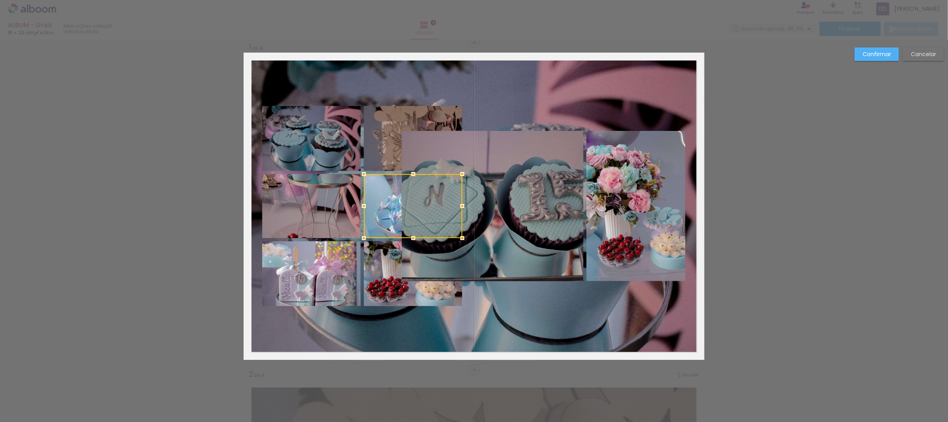
click at [512, 179] on quentale-photo at bounding box center [493, 206] width 182 height 150
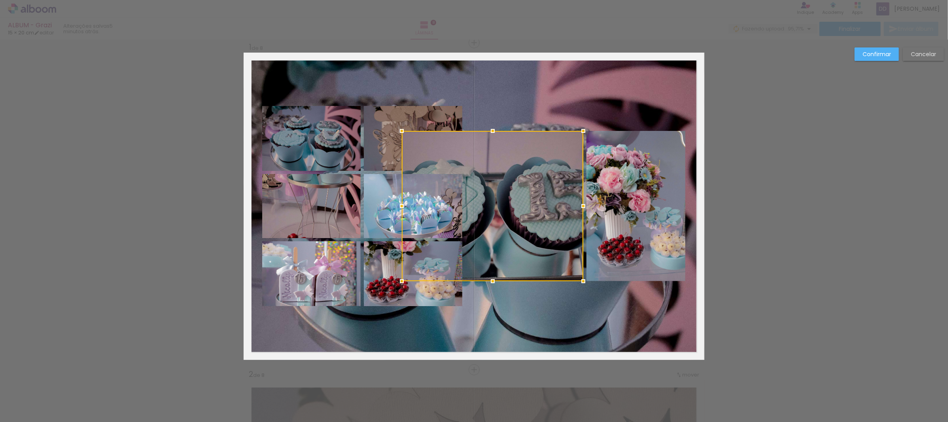
click at [0, 0] on slot "Confirmar" at bounding box center [0, 0] width 0 height 0
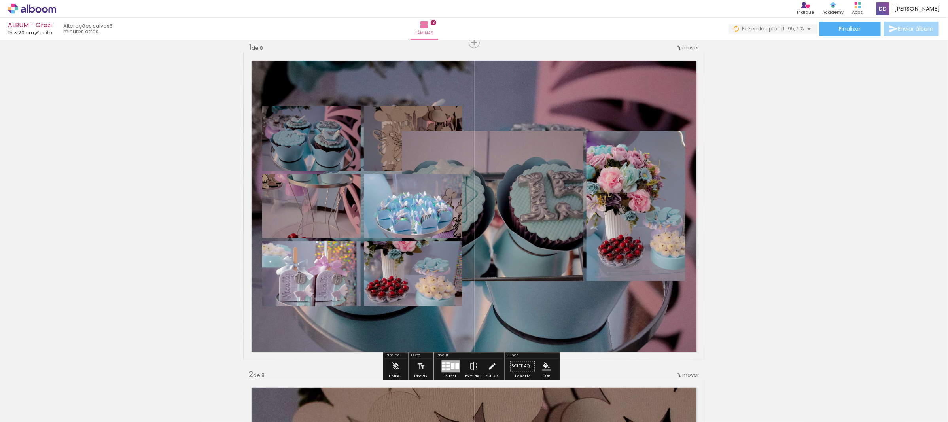
click at [456, 364] on div at bounding box center [458, 366] width 4 height 6
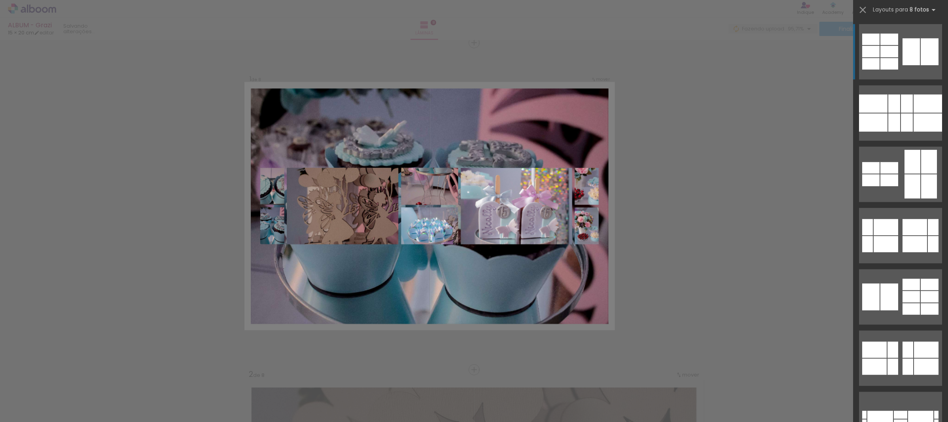
scroll to position [542, 0]
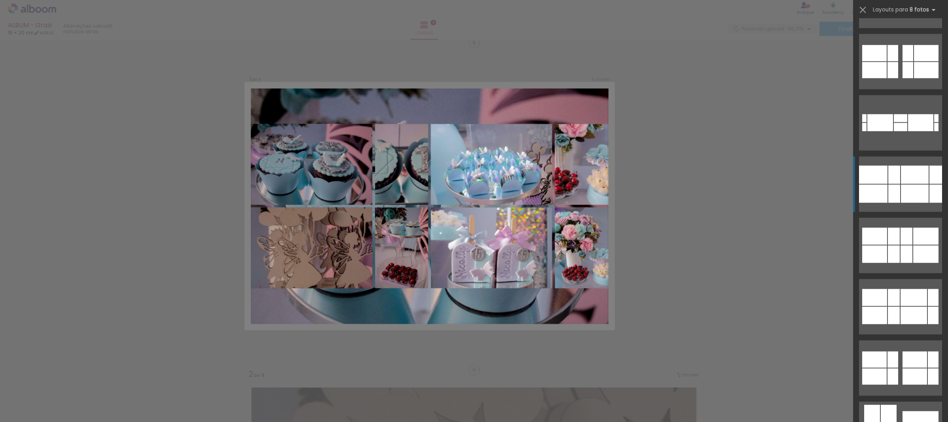
click at [898, 123] on quentale-layouter at bounding box center [900, 122] width 83 height 55
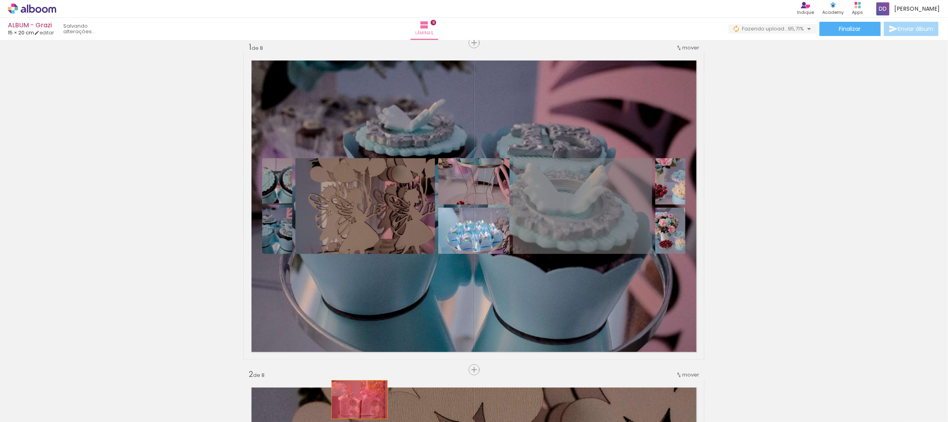
drag, startPoint x: 568, startPoint y: 209, endPoint x: 355, endPoint y: 400, distance: 286.4
click at [355, 400] on quentale-workspace at bounding box center [474, 211] width 948 height 422
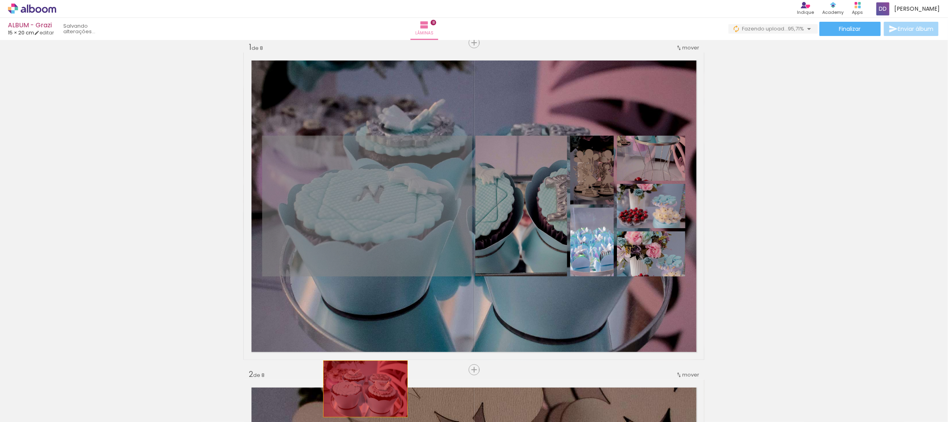
drag, startPoint x: 369, startPoint y: 192, endPoint x: 362, endPoint y: 389, distance: 196.8
click at [362, 389] on quentale-workspace at bounding box center [474, 211] width 948 height 422
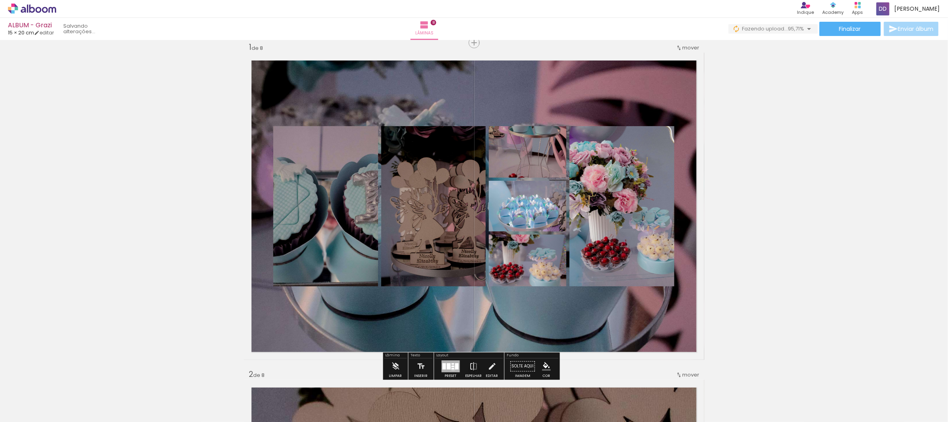
click at [452, 368] on div at bounding box center [453, 369] width 3 height 2
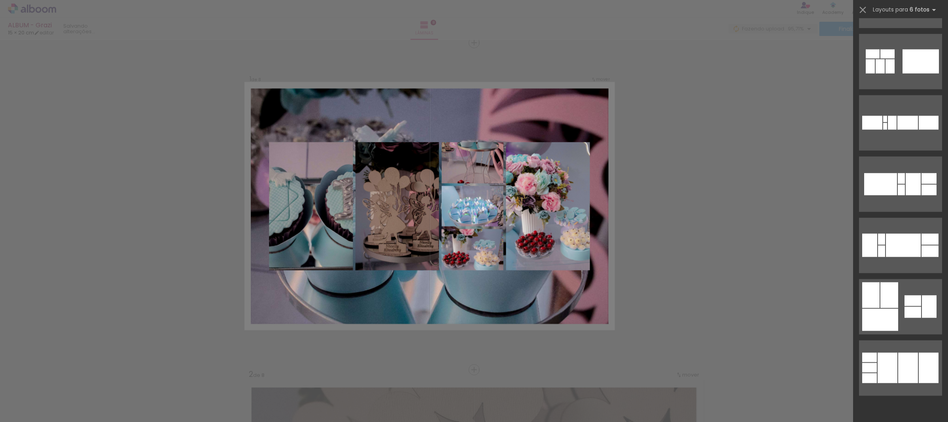
scroll to position [0, 0]
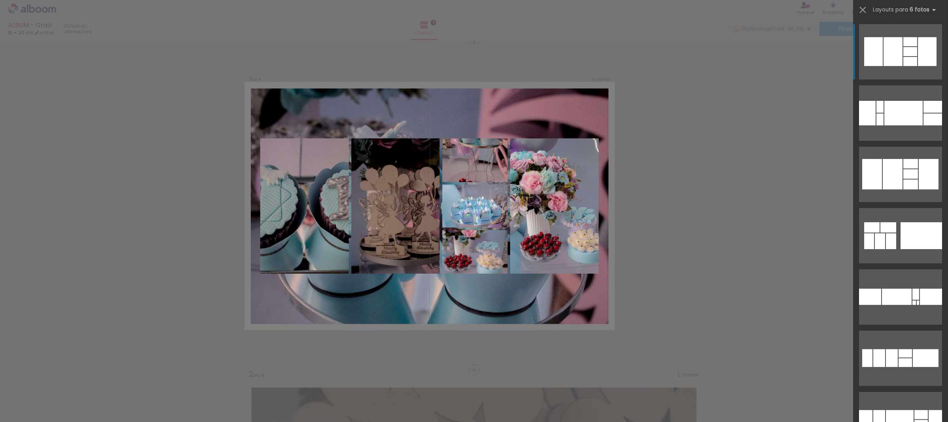
click at [919, 169] on div at bounding box center [929, 174] width 20 height 30
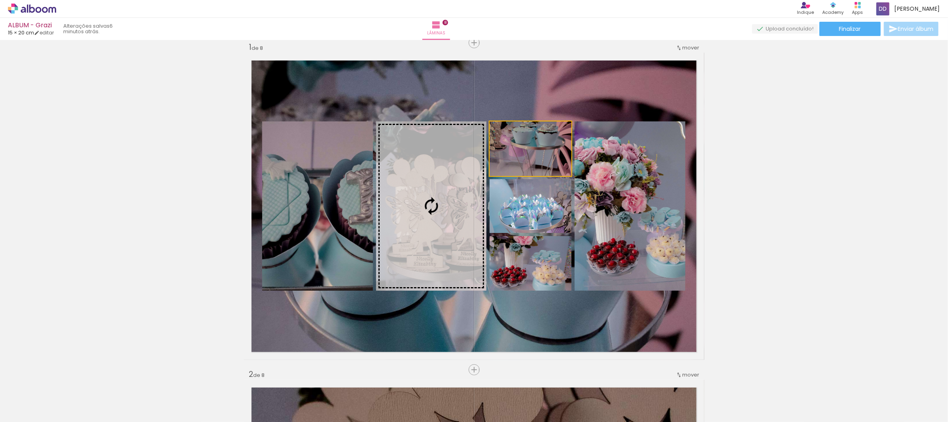
drag, startPoint x: 539, startPoint y: 163, endPoint x: 442, endPoint y: 196, distance: 102.6
click at [0, 0] on slot at bounding box center [0, 0] width 0 height 0
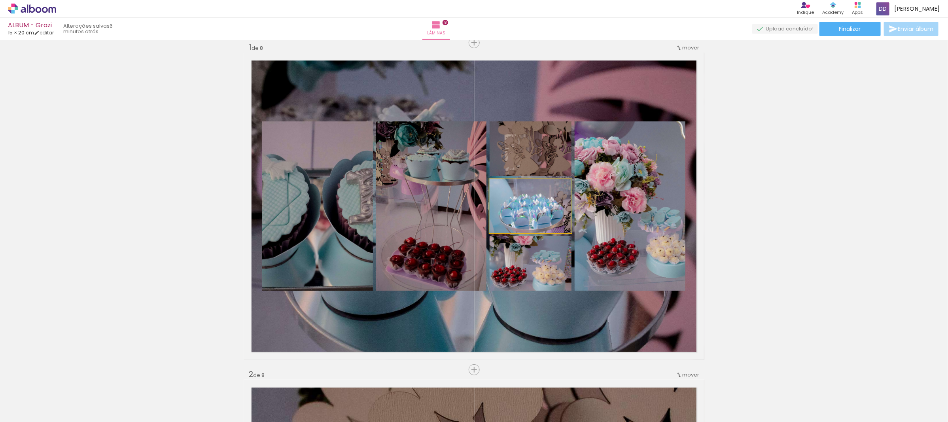
drag, startPoint x: 544, startPoint y: 218, endPoint x: 513, endPoint y: 213, distance: 31.7
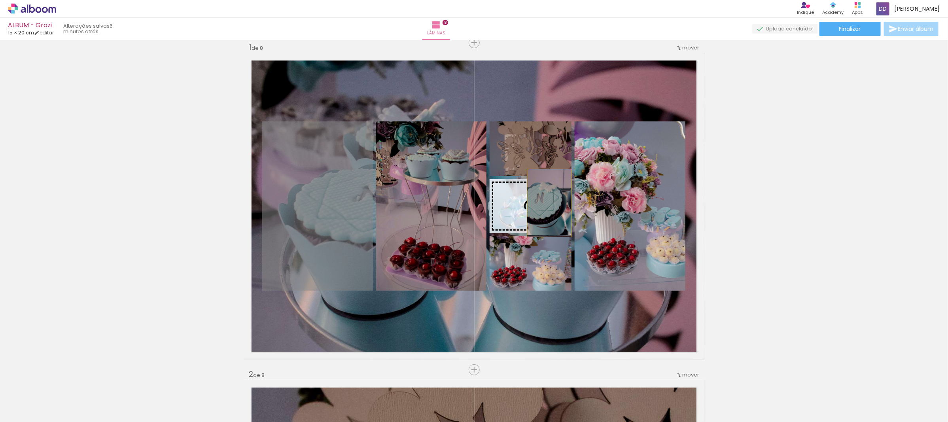
drag, startPoint x: 322, startPoint y: 209, endPoint x: 546, endPoint y: 203, distance: 223.6
click at [0, 0] on slot at bounding box center [0, 0] width 0 height 0
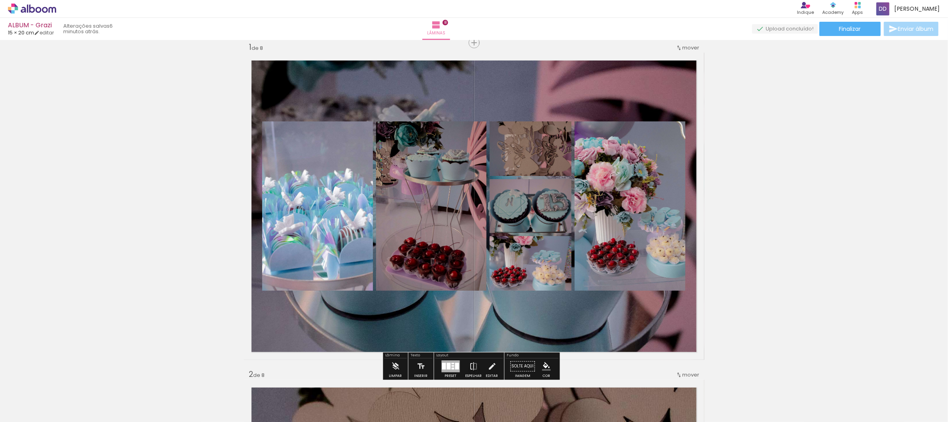
click at [444, 361] on div at bounding box center [451, 366] width 18 height 12
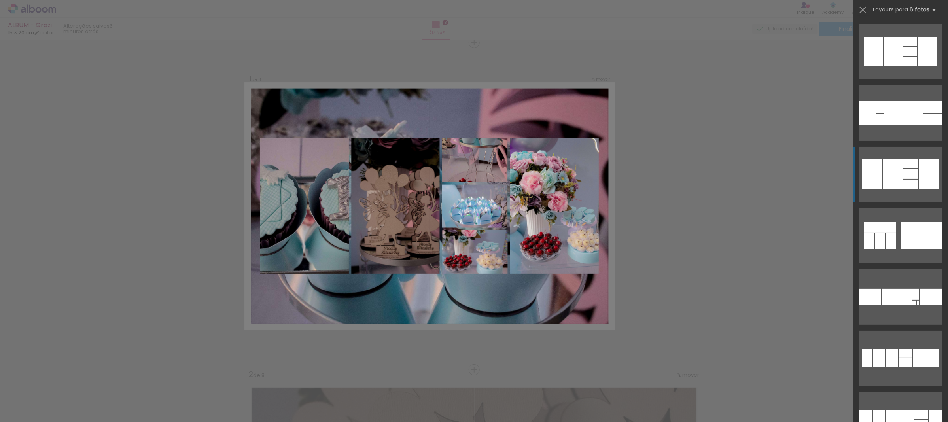
click at [904, 176] on div at bounding box center [911, 173] width 15 height 9
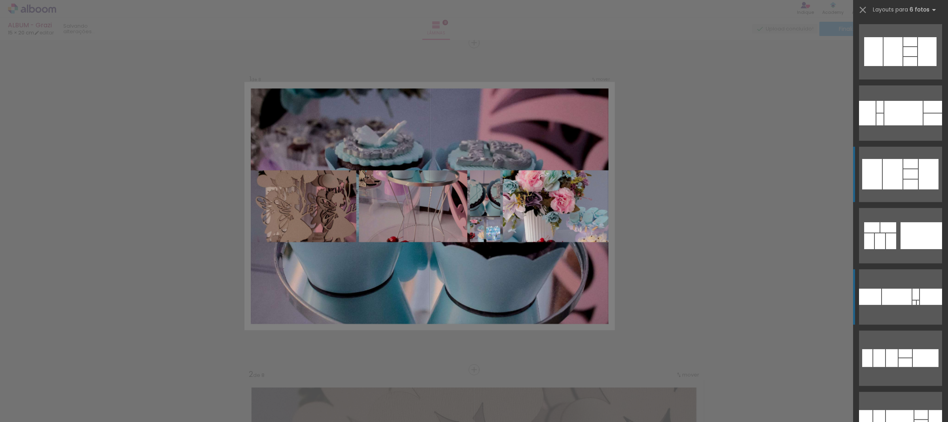
click at [900, 285] on quentale-layouter at bounding box center [900, 296] width 83 height 55
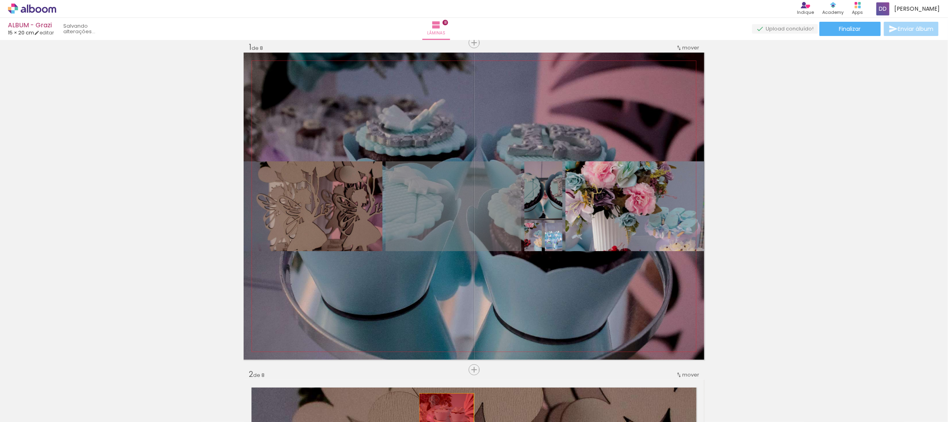
drag, startPoint x: 478, startPoint y: 187, endPoint x: 443, endPoint y: 411, distance: 227.0
click at [443, 411] on quentale-workspace at bounding box center [474, 211] width 948 height 422
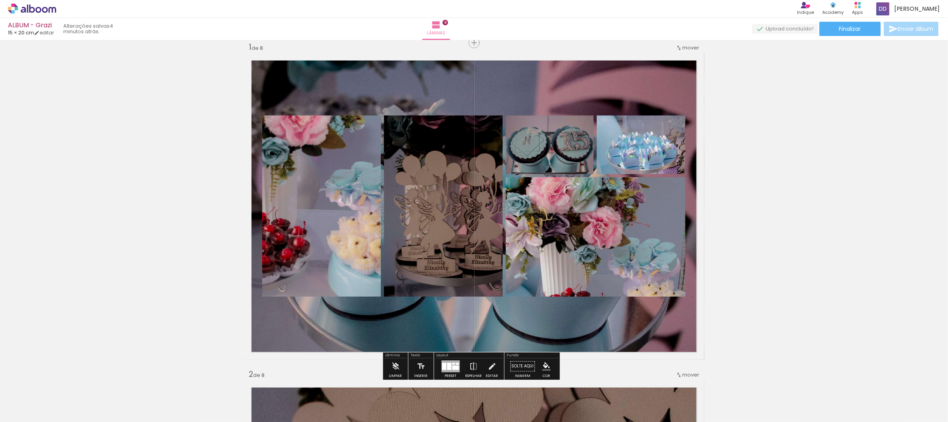
click at [453, 364] on div at bounding box center [454, 364] width 3 height 2
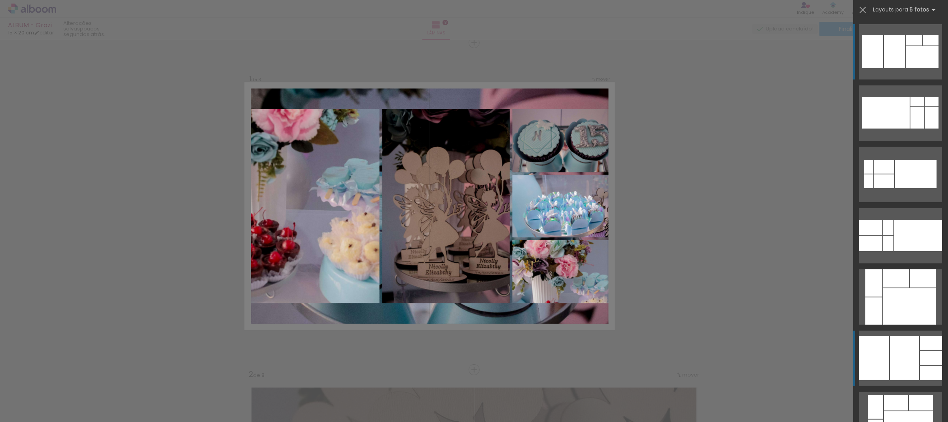
click at [920, 360] on div at bounding box center [931, 358] width 22 height 14
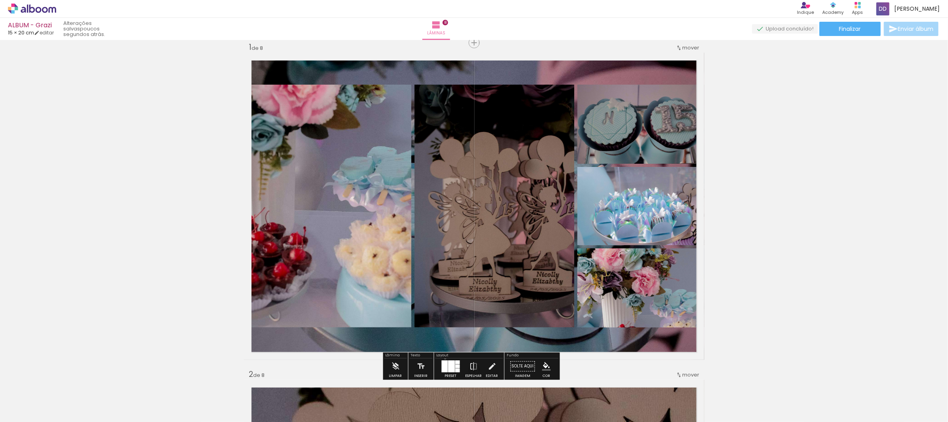
click at [444, 358] on div at bounding box center [450, 366] width 21 height 16
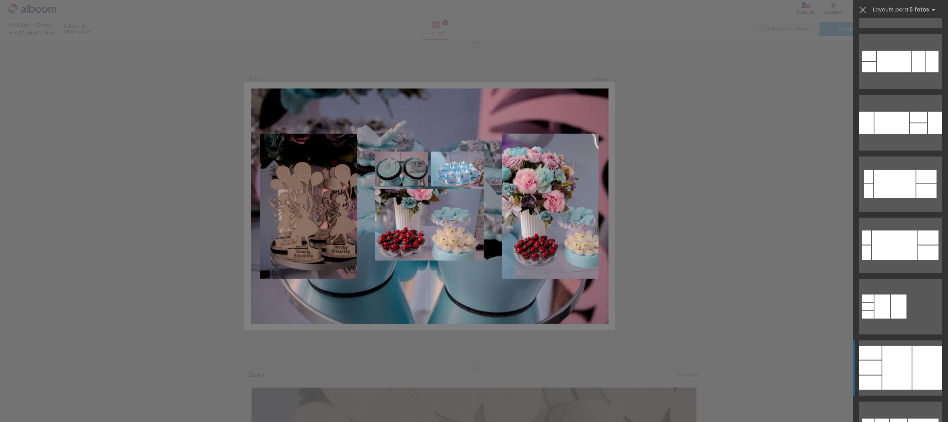
scroll to position [752, 0]
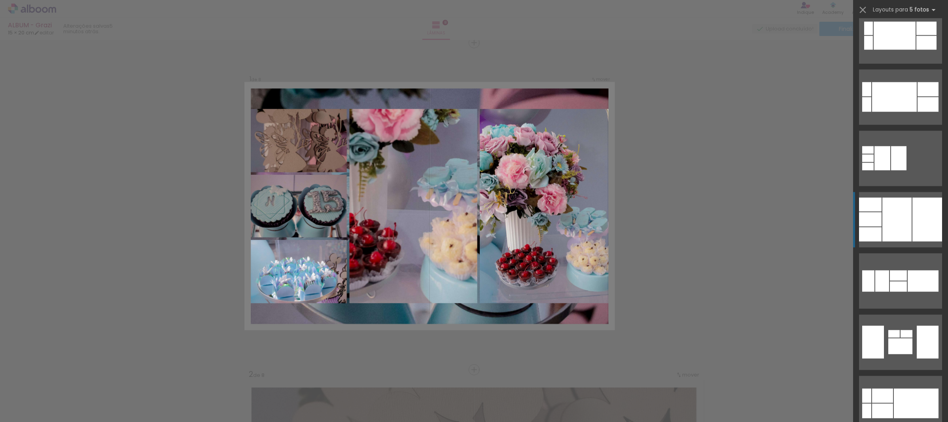
click at [891, 207] on div at bounding box center [897, 220] width 29 height 44
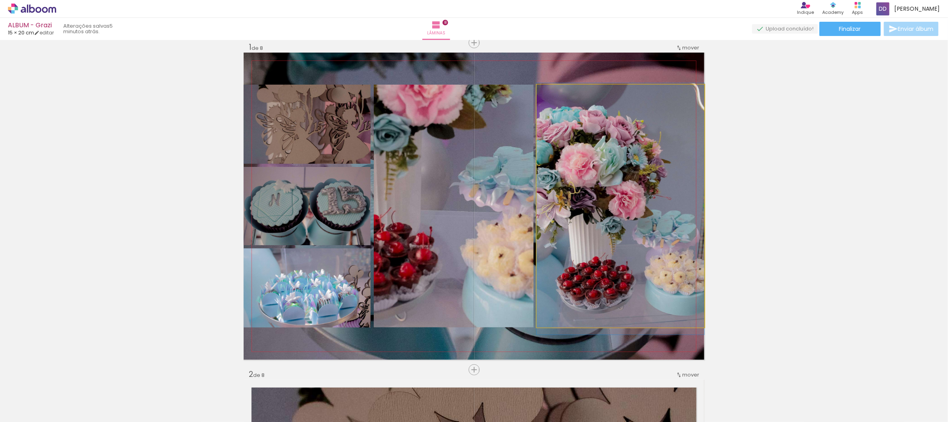
drag, startPoint x: 628, startPoint y: 197, endPoint x: 639, endPoint y: 200, distance: 11.8
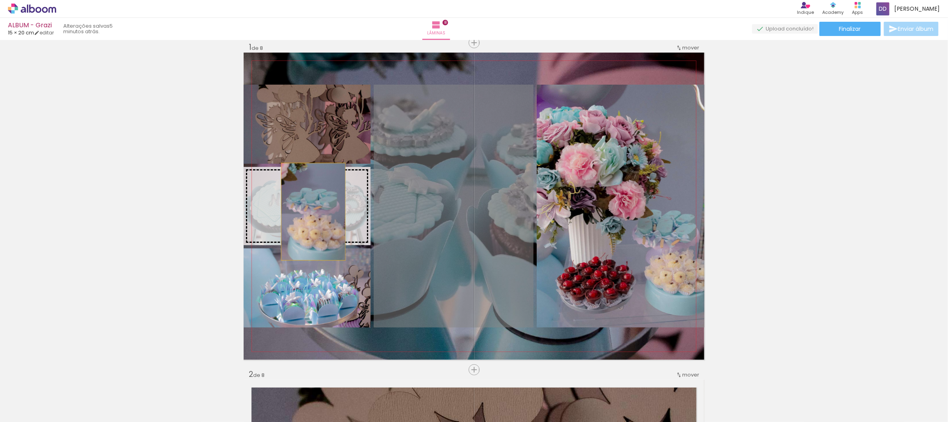
drag, startPoint x: 448, startPoint y: 226, endPoint x: 310, endPoint y: 212, distance: 138.9
click at [0, 0] on slot at bounding box center [0, 0] width 0 height 0
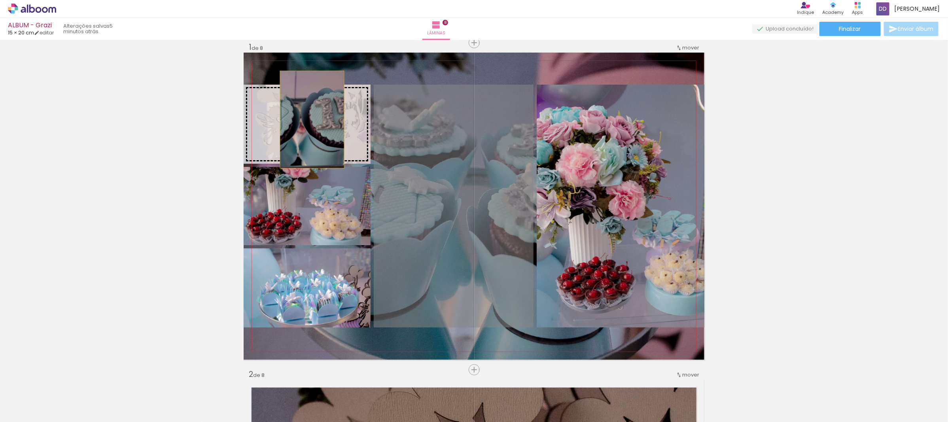
drag, startPoint x: 403, startPoint y: 205, endPoint x: 309, endPoint y: 119, distance: 126.9
click at [0, 0] on slot at bounding box center [0, 0] width 0 height 0
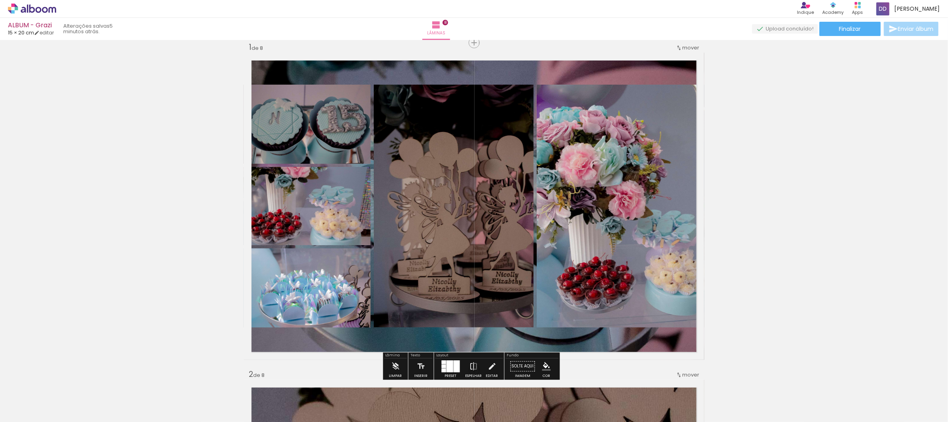
click at [618, 78] on quentale-layouter at bounding box center [474, 206] width 461 height 307
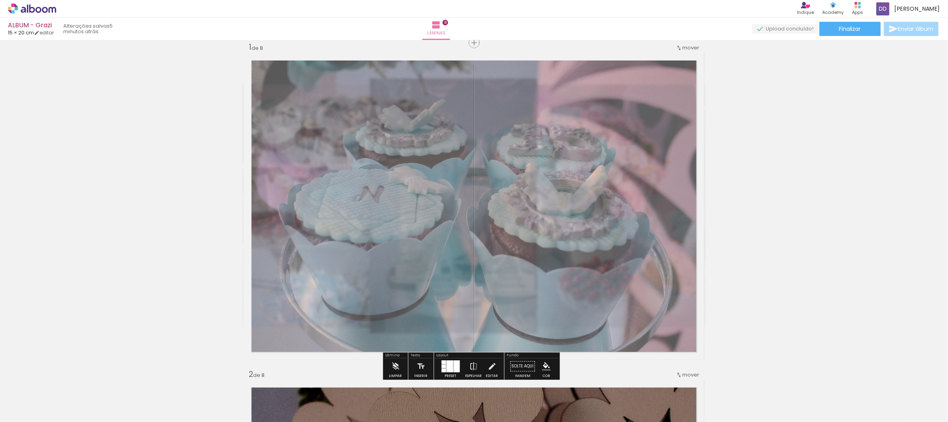
drag, startPoint x: 353, startPoint y: 76, endPoint x: 341, endPoint y: 77, distance: 11.5
type paper-slider "65"
click at [343, 77] on div at bounding box center [349, 72] width 13 height 13
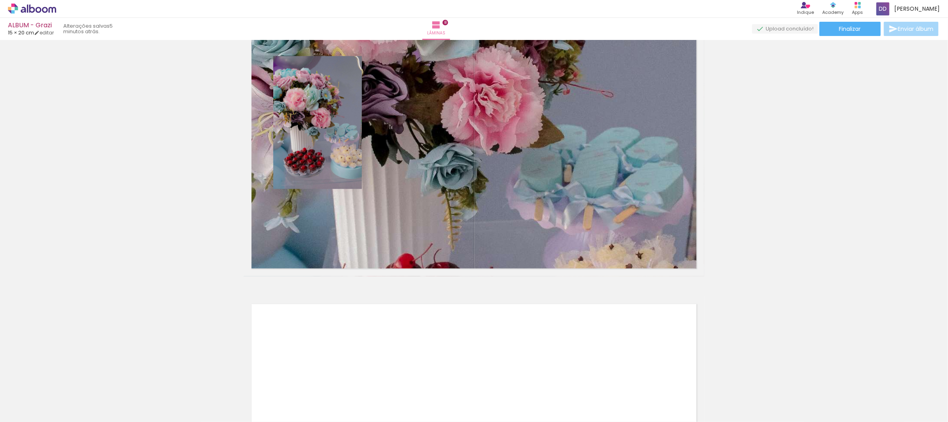
scroll to position [2533, 0]
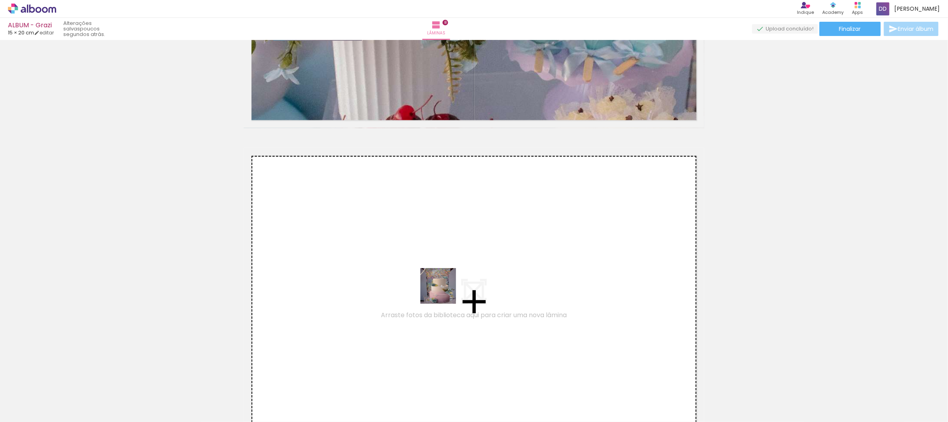
drag, startPoint x: 436, startPoint y: 402, endPoint x: 444, endPoint y: 292, distance: 110.7
click at [444, 292] on quentale-workspace at bounding box center [474, 211] width 948 height 422
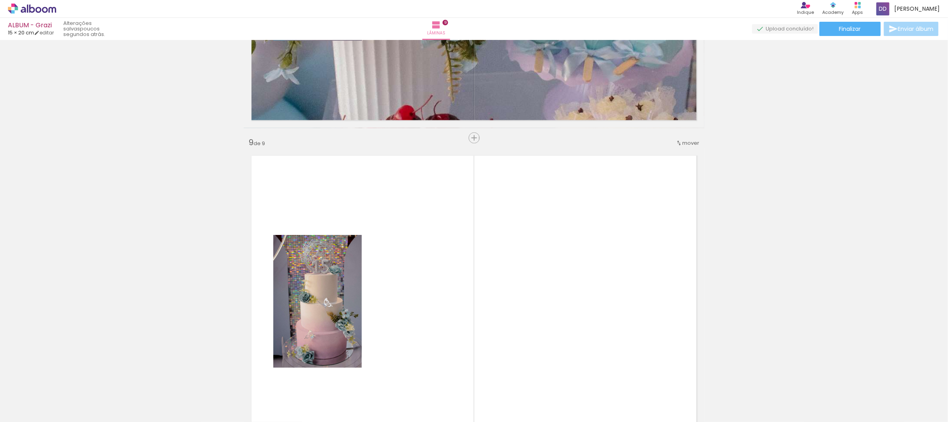
scroll to position [2628, 0]
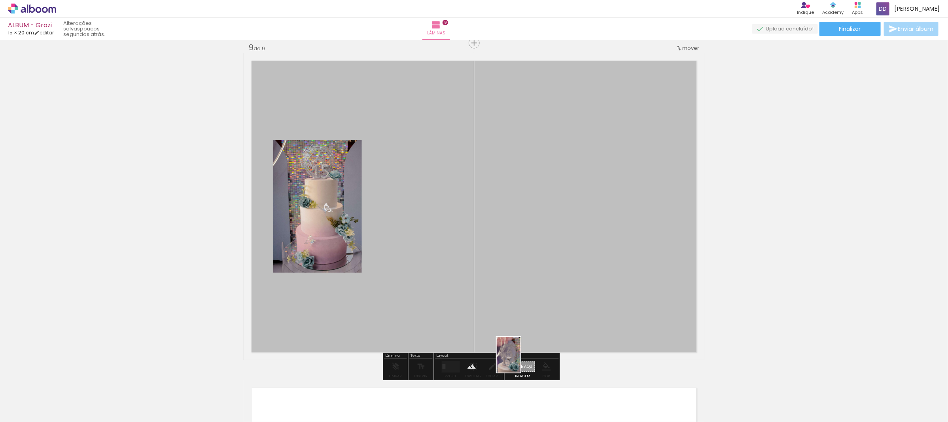
drag, startPoint x: 485, startPoint y: 411, endPoint x: 521, endPoint y: 361, distance: 61.3
click at [521, 361] on quentale-workspace at bounding box center [474, 211] width 948 height 422
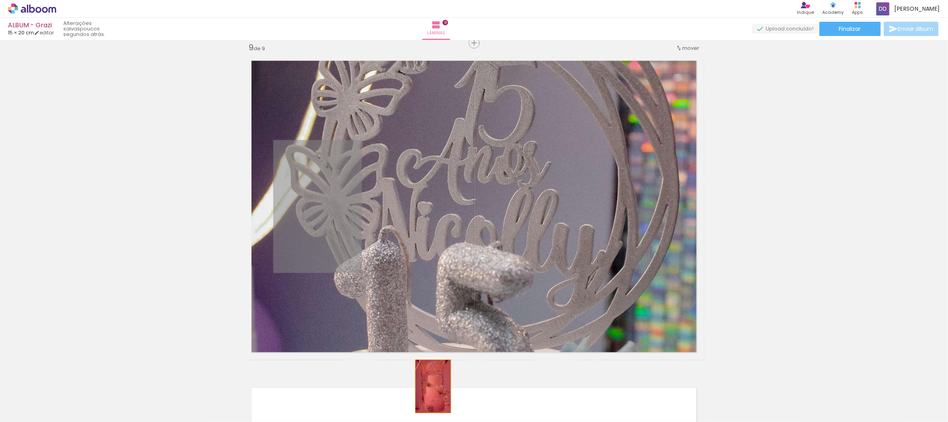
drag, startPoint x: 346, startPoint y: 202, endPoint x: 430, endPoint y: 387, distance: 202.4
click at [430, 387] on quentale-workspace at bounding box center [474, 211] width 948 height 422
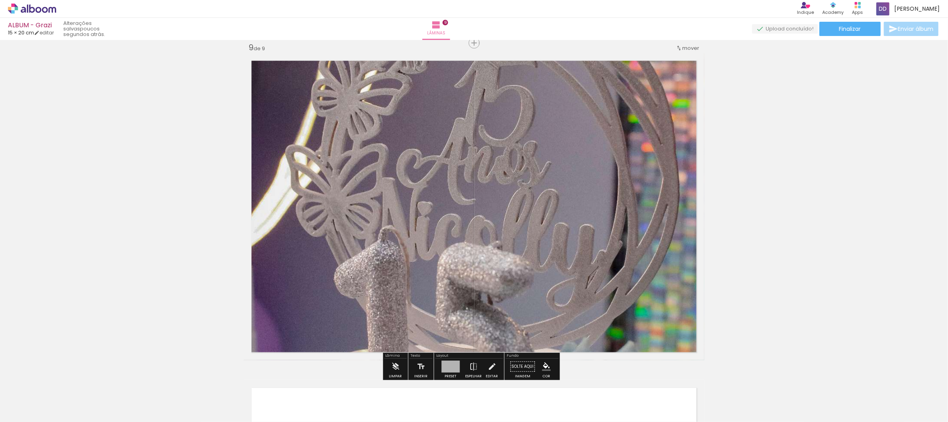
scroll to position [2924, 0]
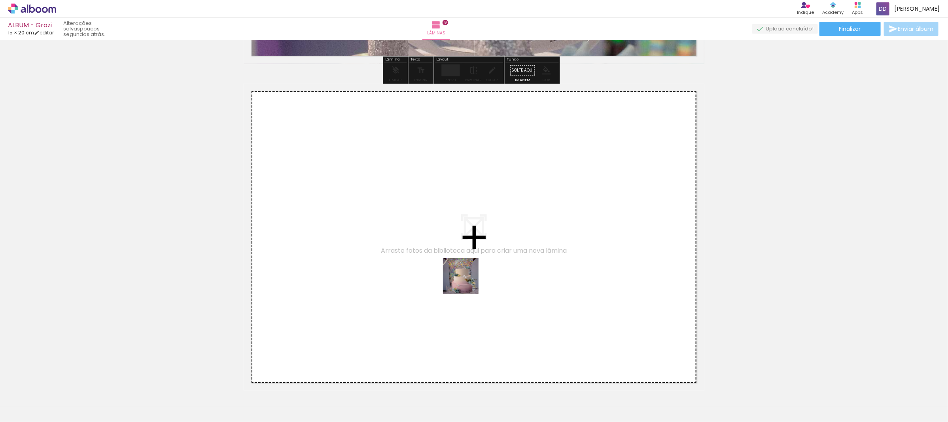
drag, startPoint x: 432, startPoint y: 399, endPoint x: 467, endPoint y: 280, distance: 123.7
click at [467, 280] on quentale-workspace at bounding box center [474, 211] width 948 height 422
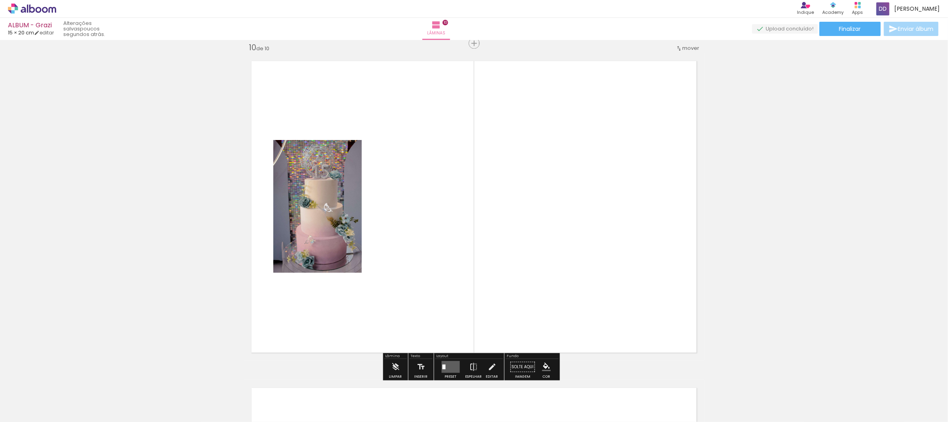
scroll to position [3103, 0]
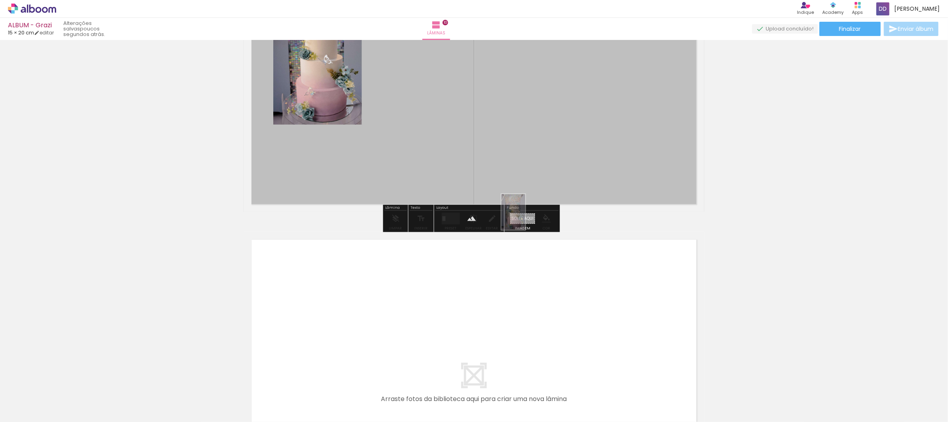
drag, startPoint x: 438, startPoint y: 404, endPoint x: 525, endPoint y: 218, distance: 205.0
click at [525, 218] on quentale-workspace at bounding box center [474, 211] width 948 height 422
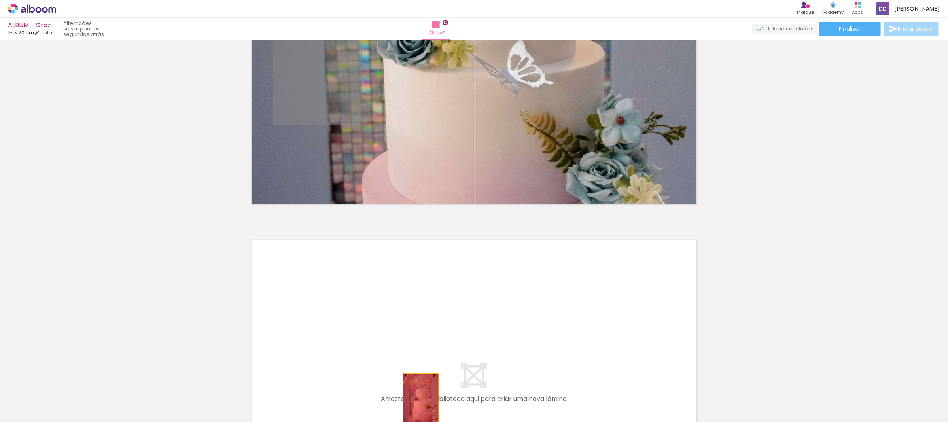
drag, startPoint x: 330, startPoint y: 94, endPoint x: 417, endPoint y: 400, distance: 318.4
click at [417, 400] on quentale-workspace at bounding box center [474, 211] width 948 height 422
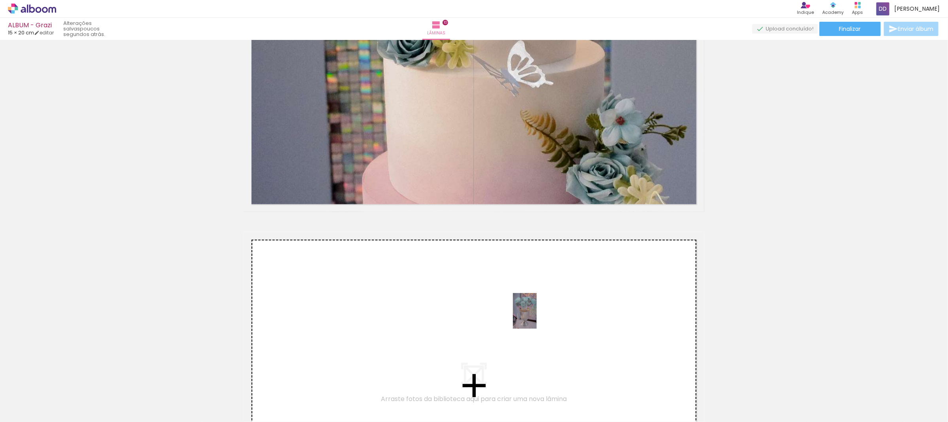
drag, startPoint x: 524, startPoint y: 410, endPoint x: 537, endPoint y: 317, distance: 94.2
click at [537, 317] on quentale-workspace at bounding box center [474, 211] width 948 height 422
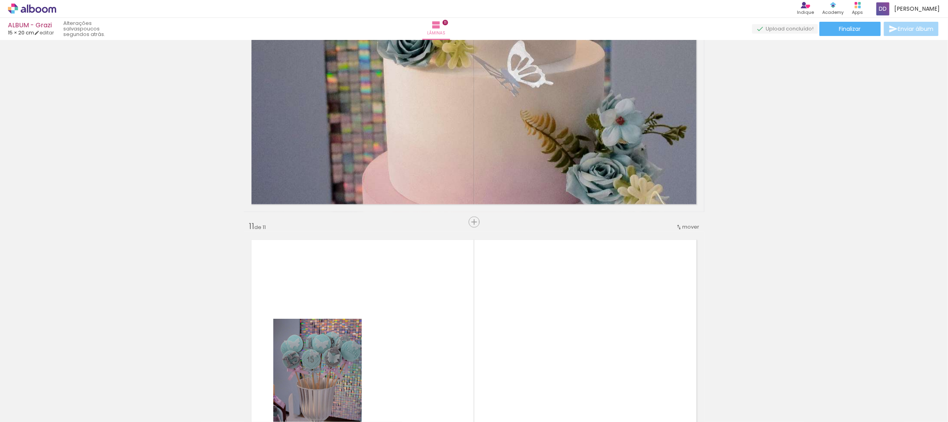
scroll to position [3282, 0]
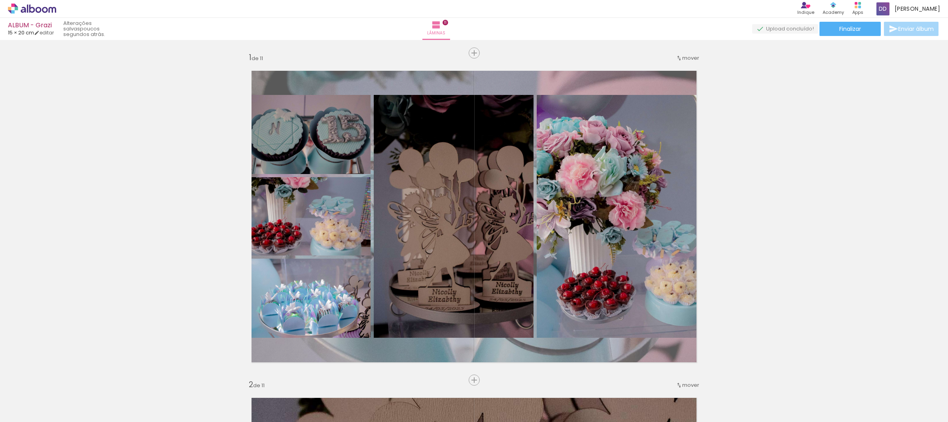
click at [521, 413] on iron-image at bounding box center [522, 395] width 25 height 37
click at [519, 362] on quentale-workspace at bounding box center [474, 211] width 948 height 422
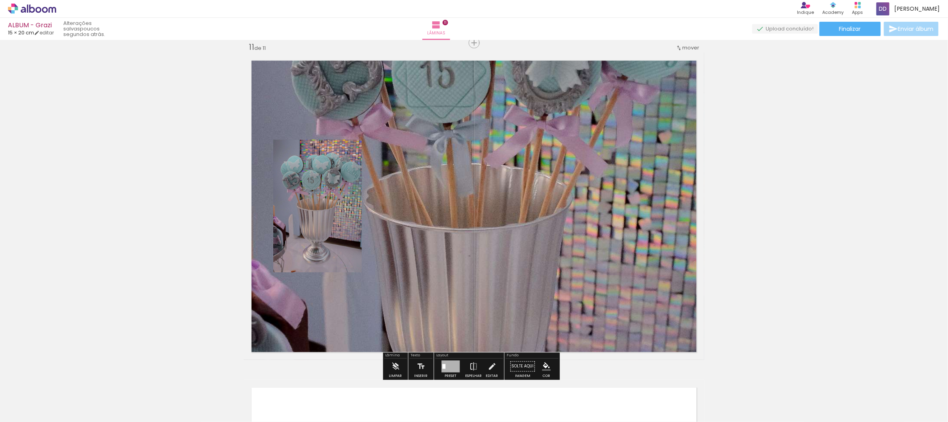
scroll to position [752, 0]
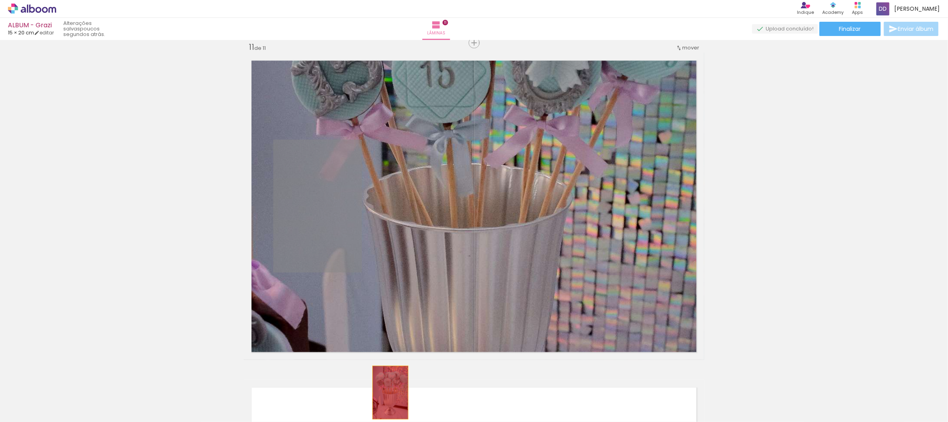
drag, startPoint x: 319, startPoint y: 204, endPoint x: 387, endPoint y: 392, distance: 200.5
click at [387, 392] on quentale-workspace at bounding box center [474, 211] width 948 height 422
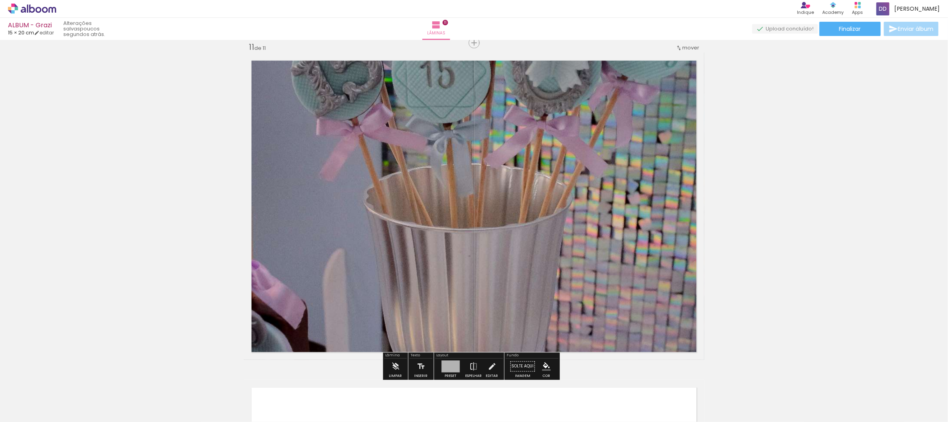
scroll to position [3431, 0]
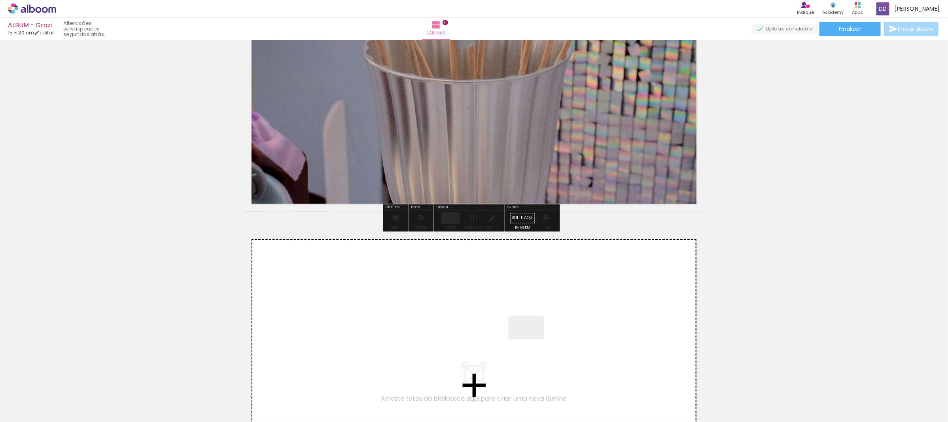
drag, startPoint x: 569, startPoint y: 406, endPoint x: 533, endPoint y: 339, distance: 75.4
click at [533, 339] on quentale-workspace at bounding box center [474, 211] width 948 height 422
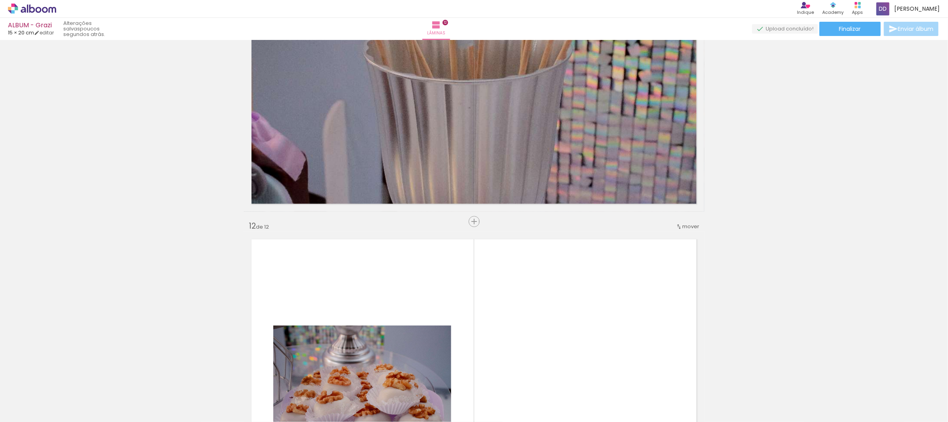
scroll to position [3758, 0]
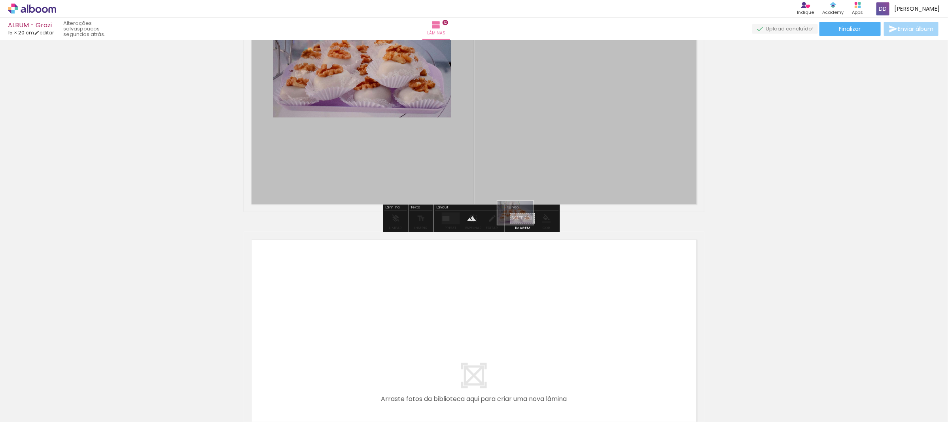
drag, startPoint x: 563, startPoint y: 408, endPoint x: 521, endPoint y: 225, distance: 187.5
click at [521, 225] on quentale-workspace at bounding box center [474, 211] width 948 height 422
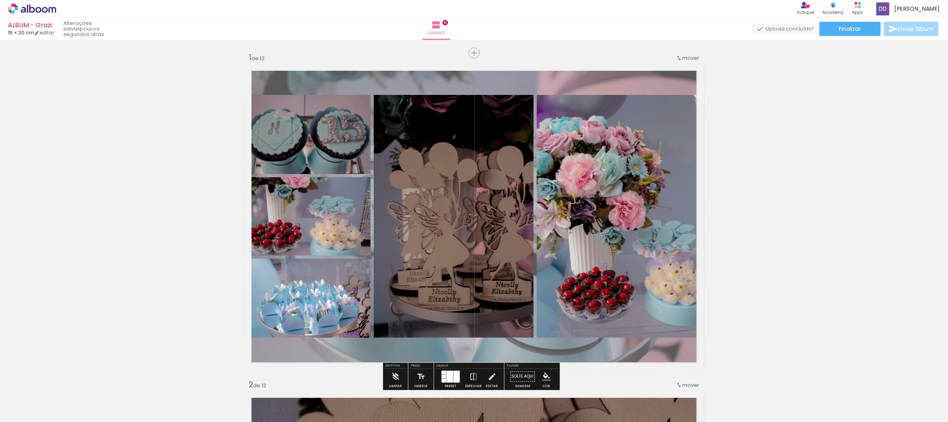
scroll to position [297, 0]
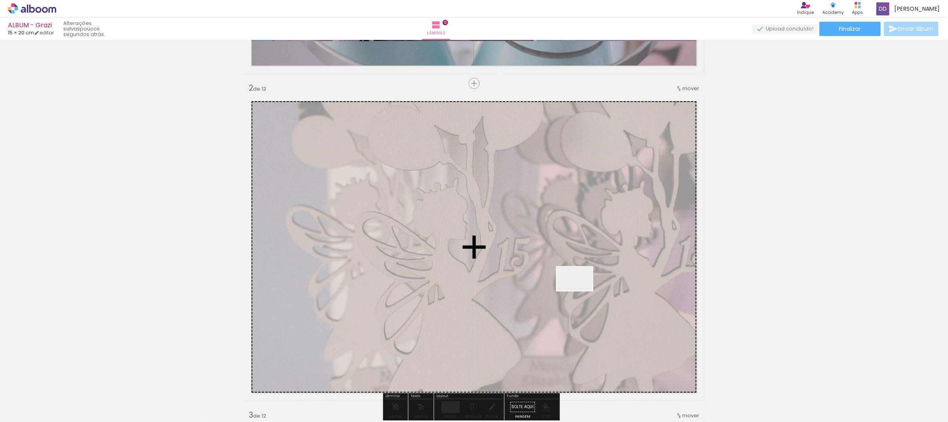
drag, startPoint x: 624, startPoint y: 392, endPoint x: 566, endPoint y: 250, distance: 153.2
click at [566, 250] on quentale-workspace at bounding box center [474, 211] width 948 height 422
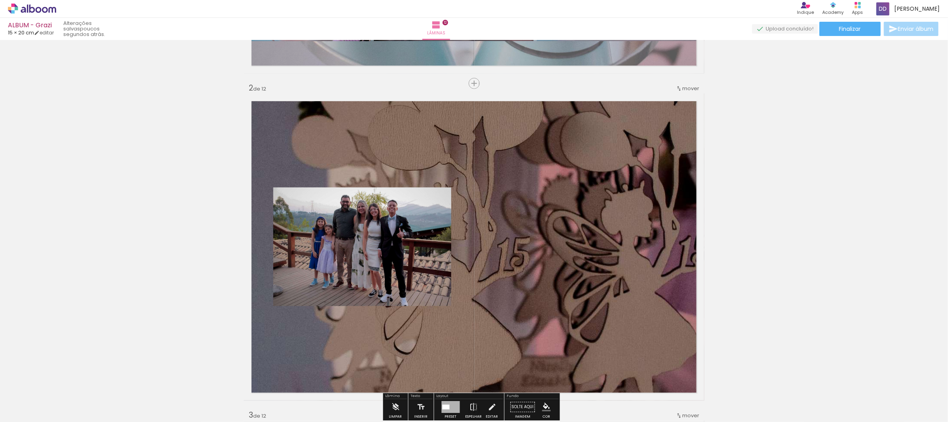
click at [614, 404] on div at bounding box center [611, 396] width 39 height 26
drag, startPoint x: 660, startPoint y: 408, endPoint x: 695, endPoint y: 320, distance: 94.6
click at [596, 258] on quentale-workspace at bounding box center [474, 211] width 948 height 422
